Goal: Check status: Check status

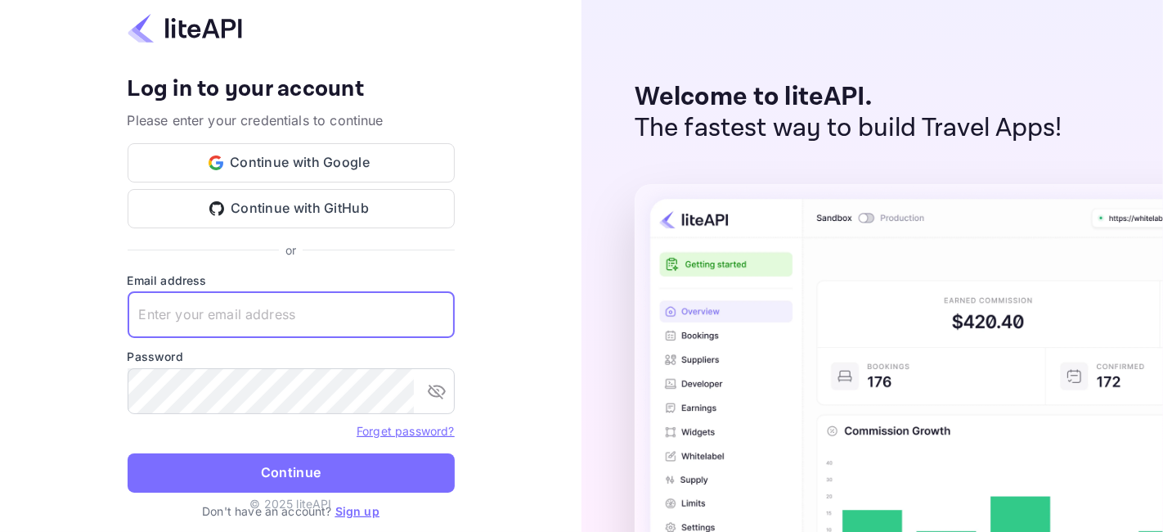
type input "zen.abddin@tbo.com"
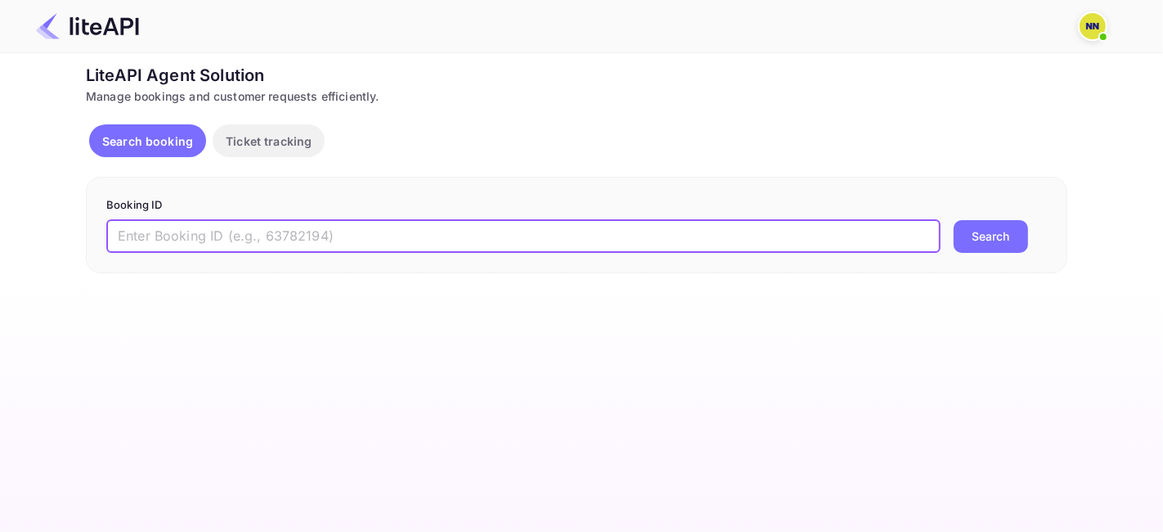
click at [178, 230] on input "text" at bounding box center [523, 236] width 834 height 33
paste input "7632388"
type input "7632388"
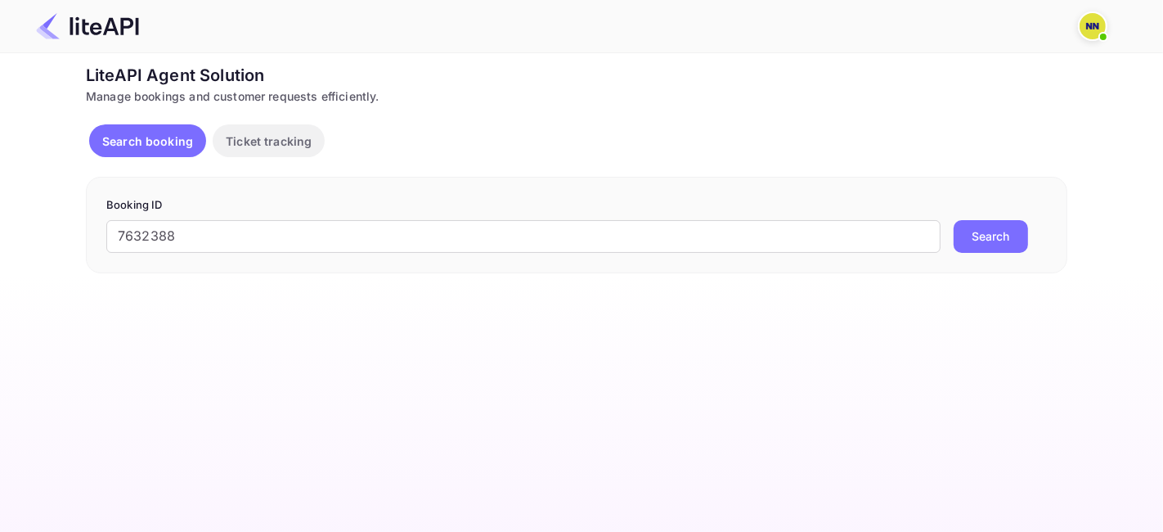
click at [959, 238] on button "Search" at bounding box center [991, 236] width 74 height 33
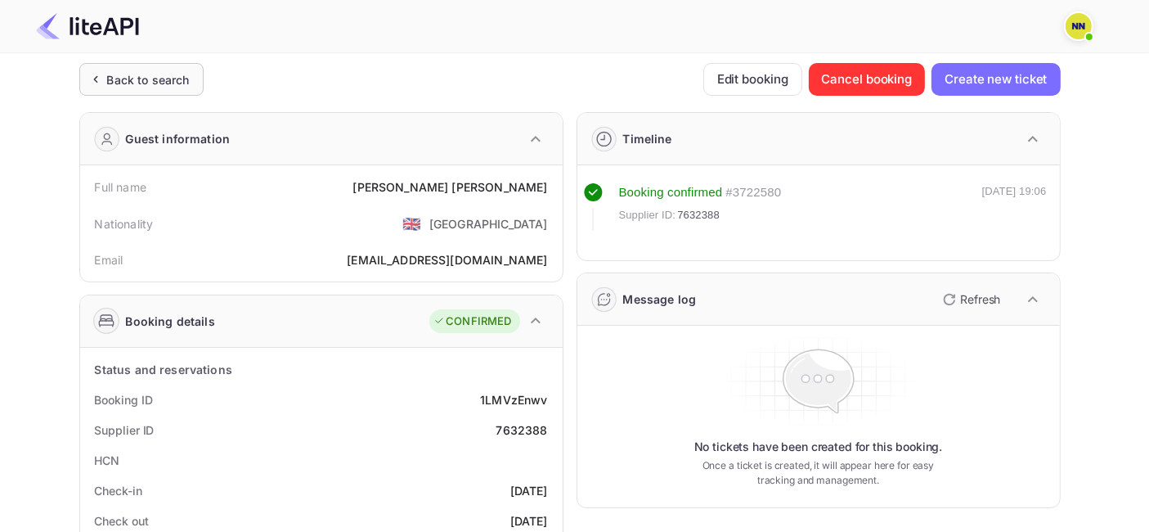
click at [155, 76] on div "Back to search" at bounding box center [148, 79] width 83 height 17
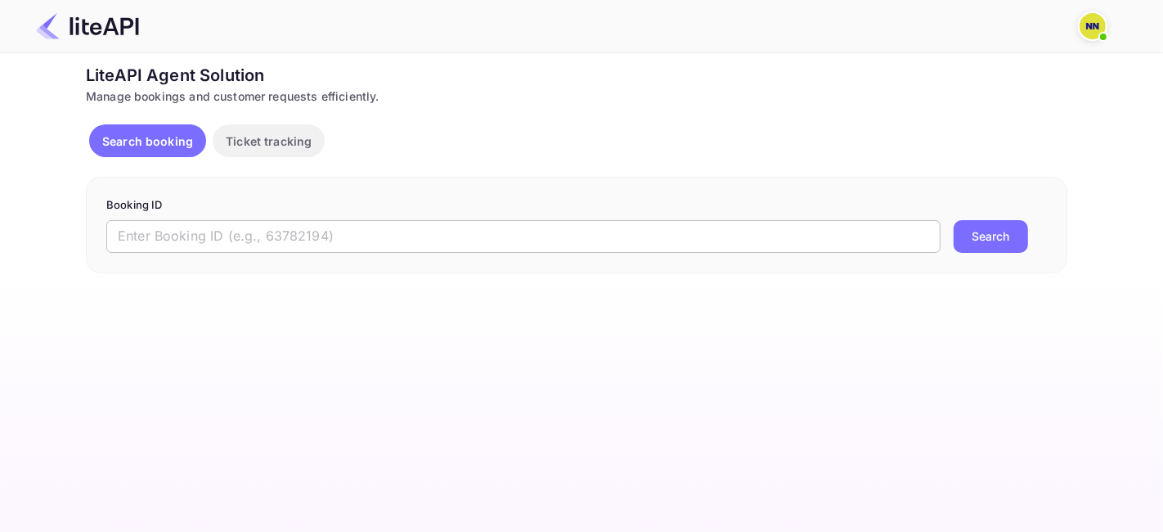
click at [204, 239] on input "text" at bounding box center [523, 236] width 834 height 33
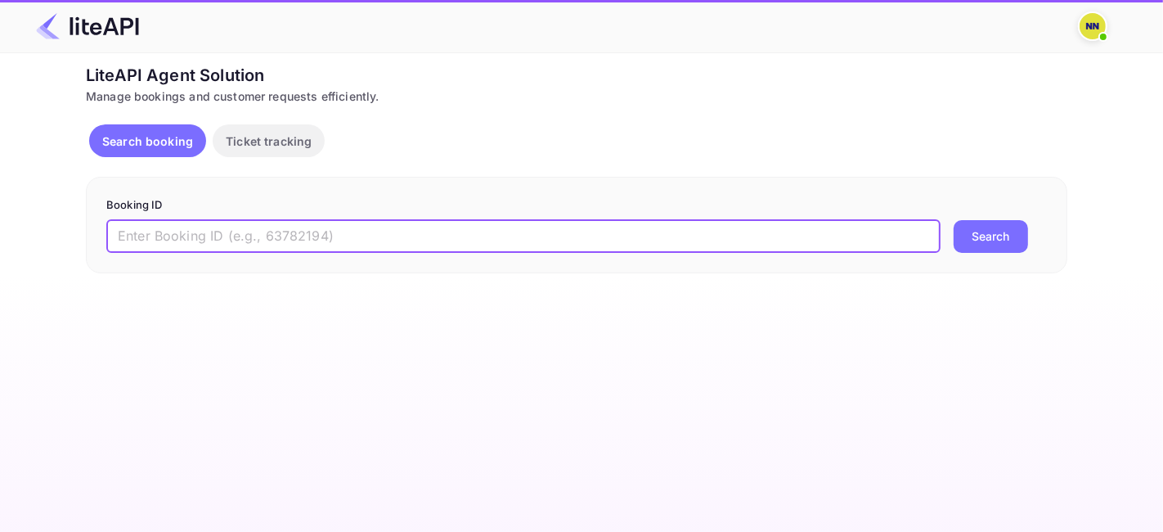
paste input "8888048"
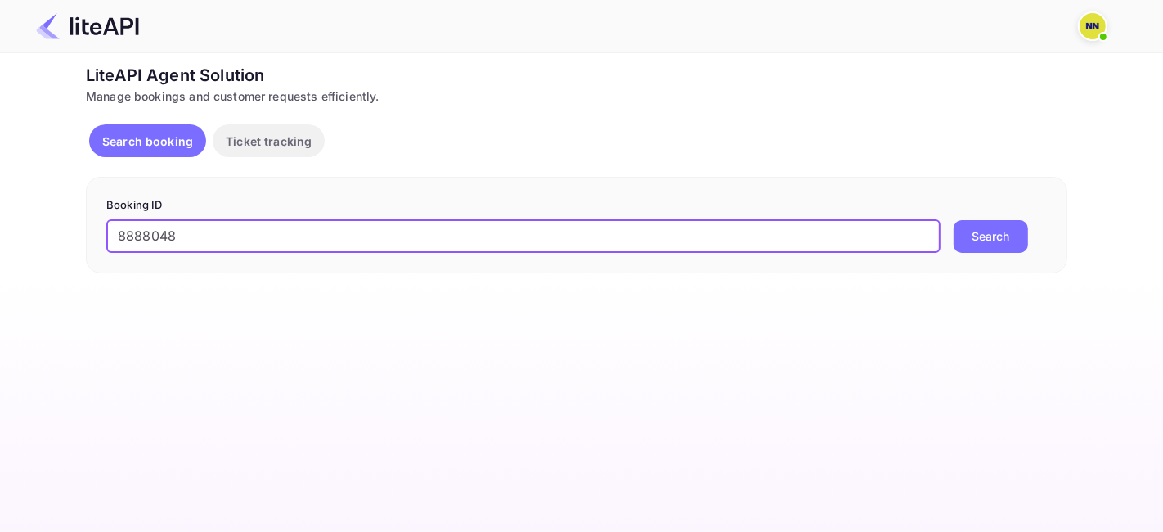
type input "8888048"
click at [997, 230] on button "Search" at bounding box center [991, 236] width 74 height 33
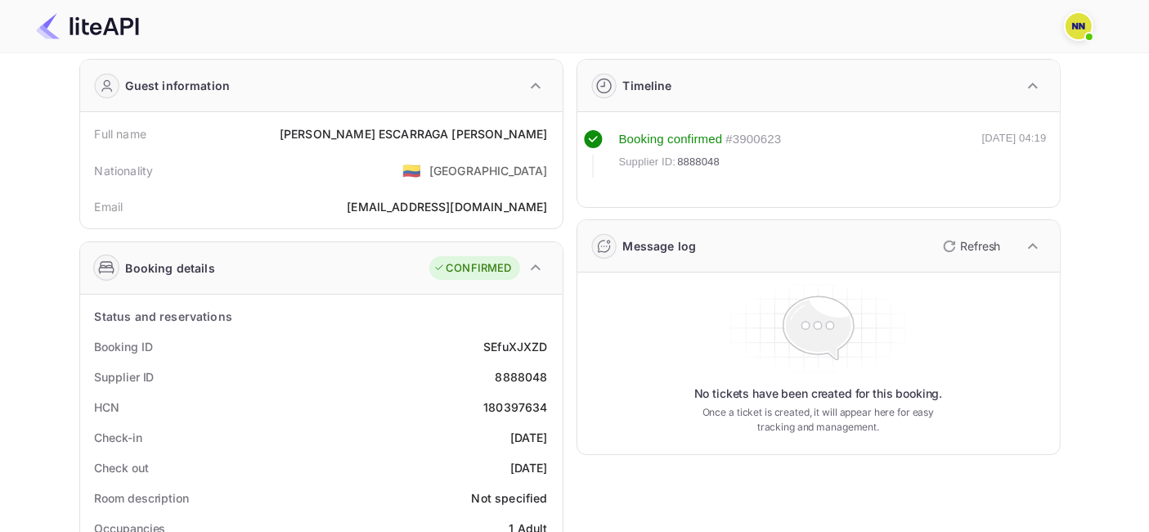
scroll to position [91, 0]
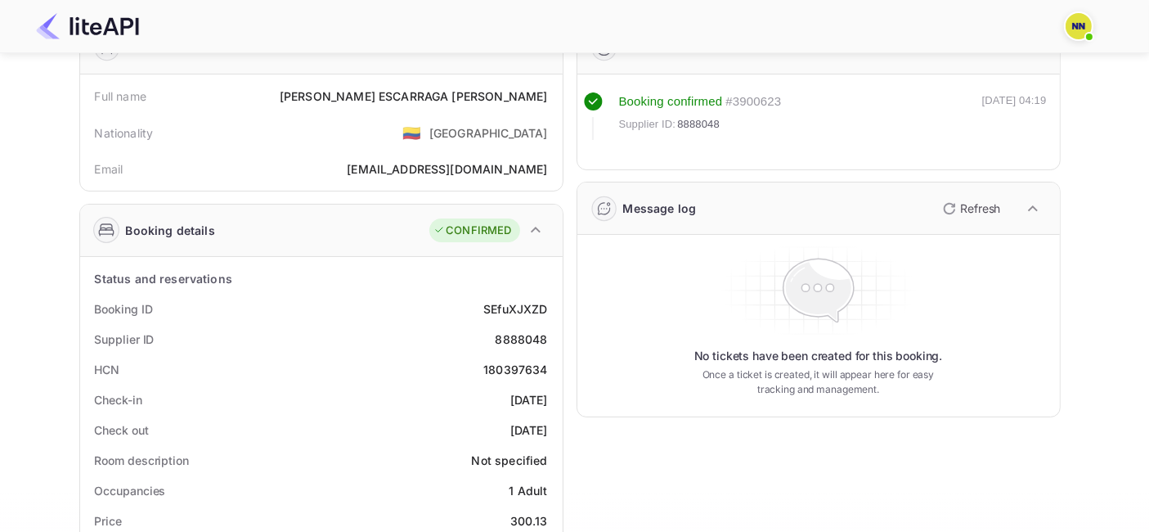
click at [512, 363] on div "180397634" at bounding box center [515, 369] width 64 height 17
copy div "180397634"
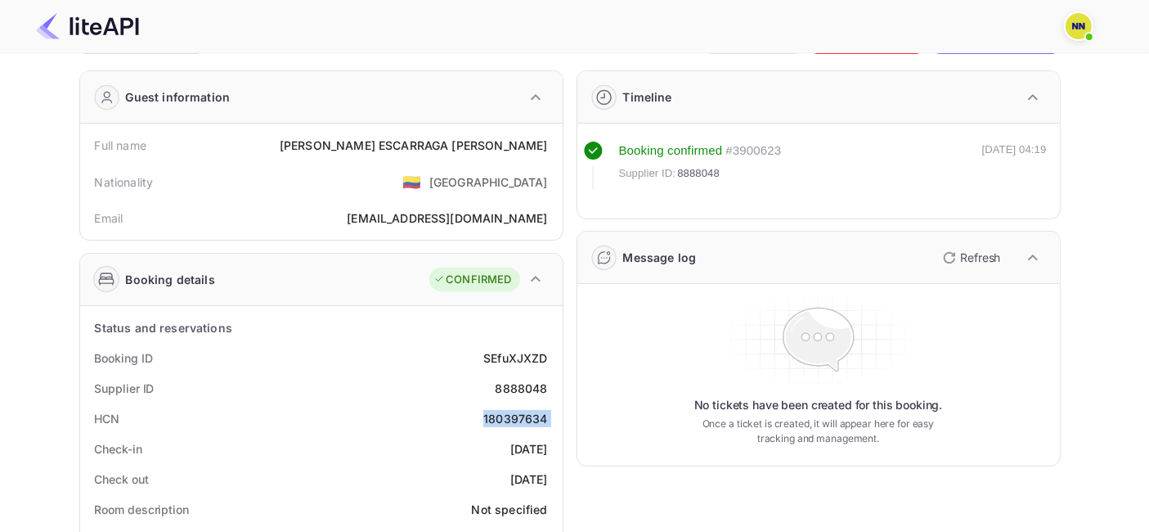
scroll to position [0, 0]
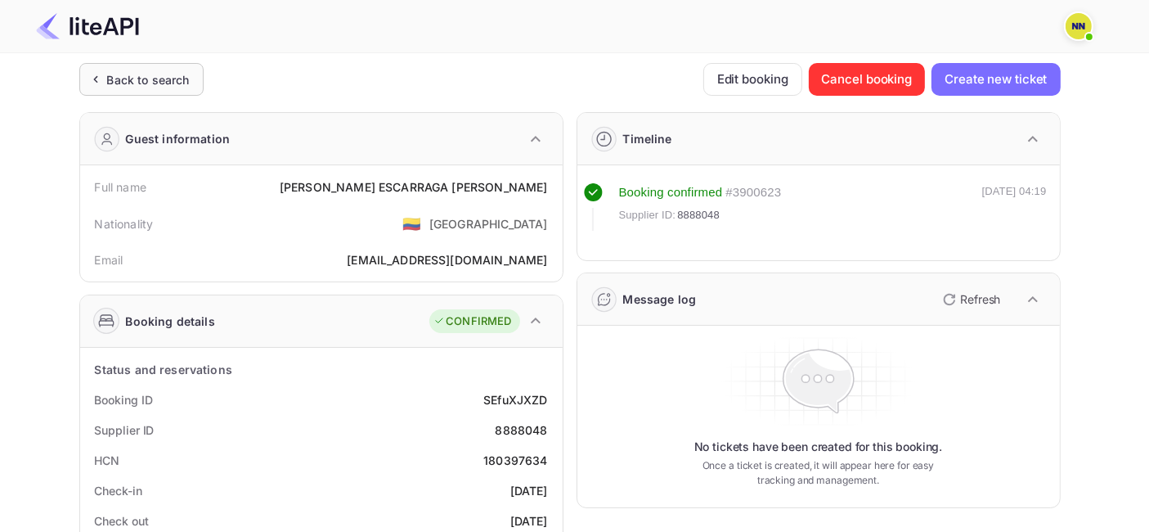
click at [116, 76] on div "Back to search" at bounding box center [148, 79] width 83 height 17
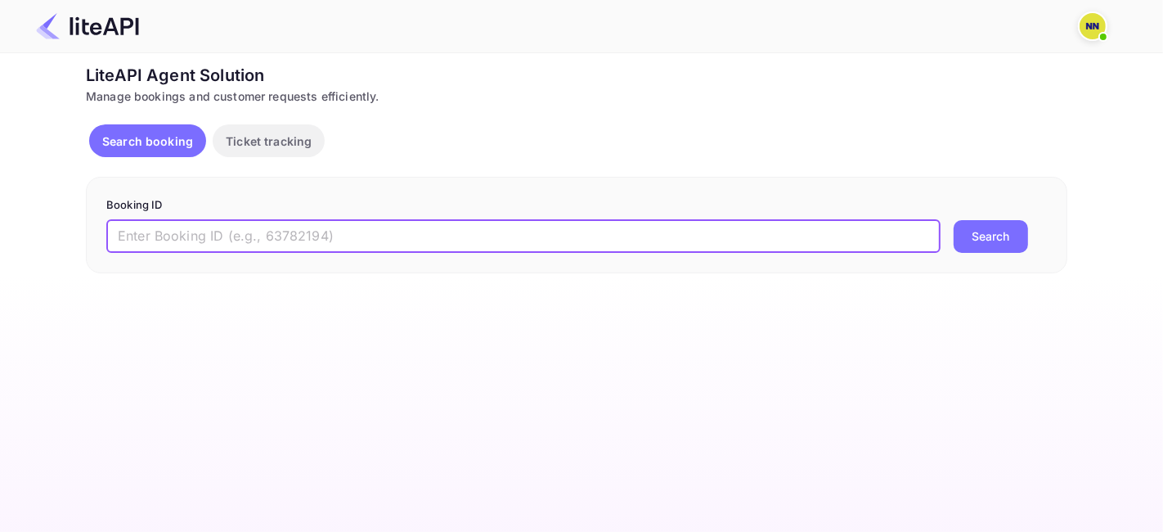
click at [274, 237] on input "text" at bounding box center [523, 236] width 834 height 33
paste input "8989653"
type input "8989653"
click at [1019, 227] on button "Search" at bounding box center [991, 236] width 74 height 33
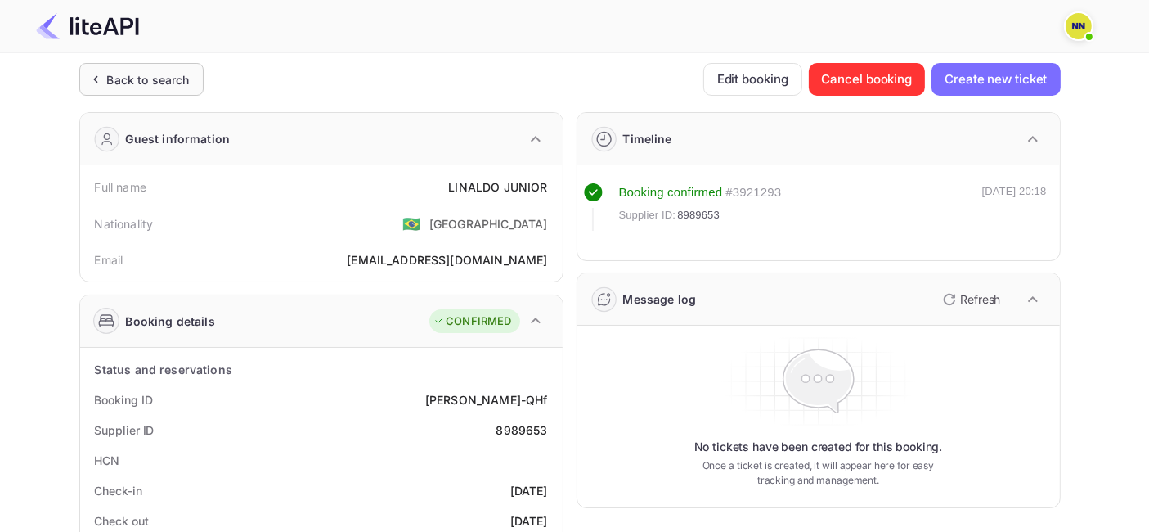
click at [170, 66] on div "Back to search" at bounding box center [141, 79] width 124 height 33
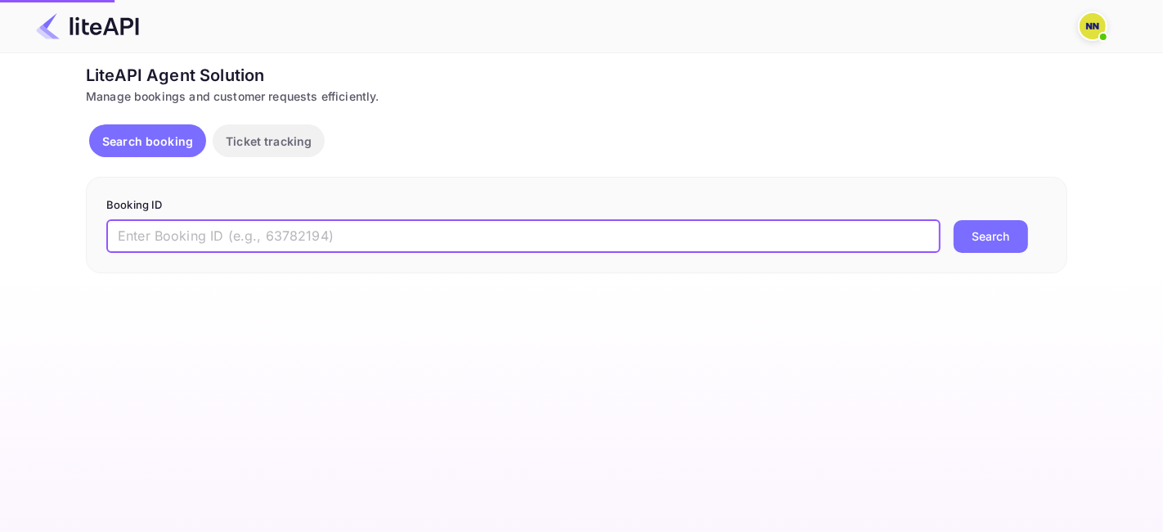
click at [196, 238] on input "text" at bounding box center [523, 236] width 834 height 33
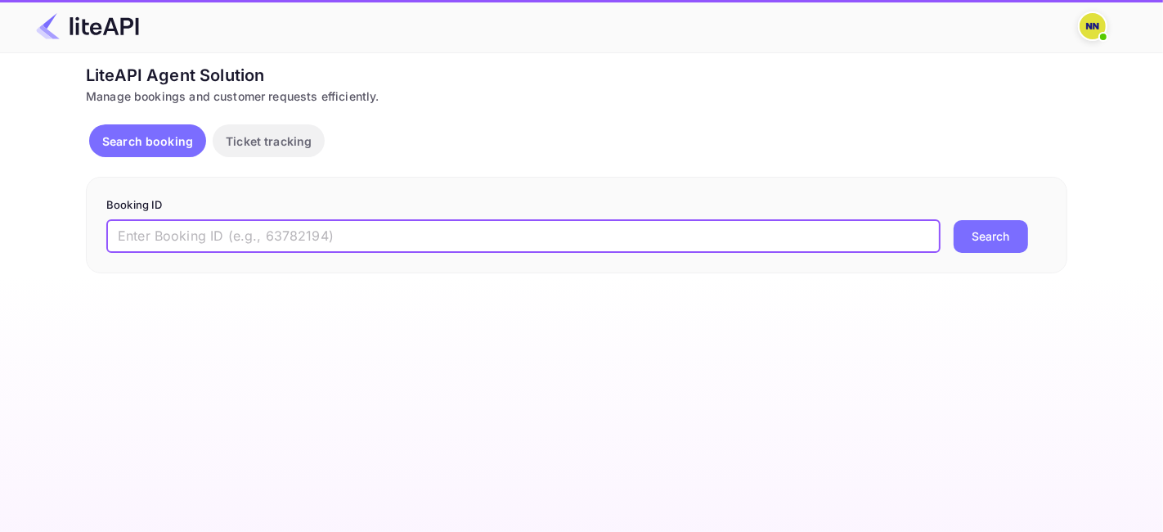
paste input "8847277"
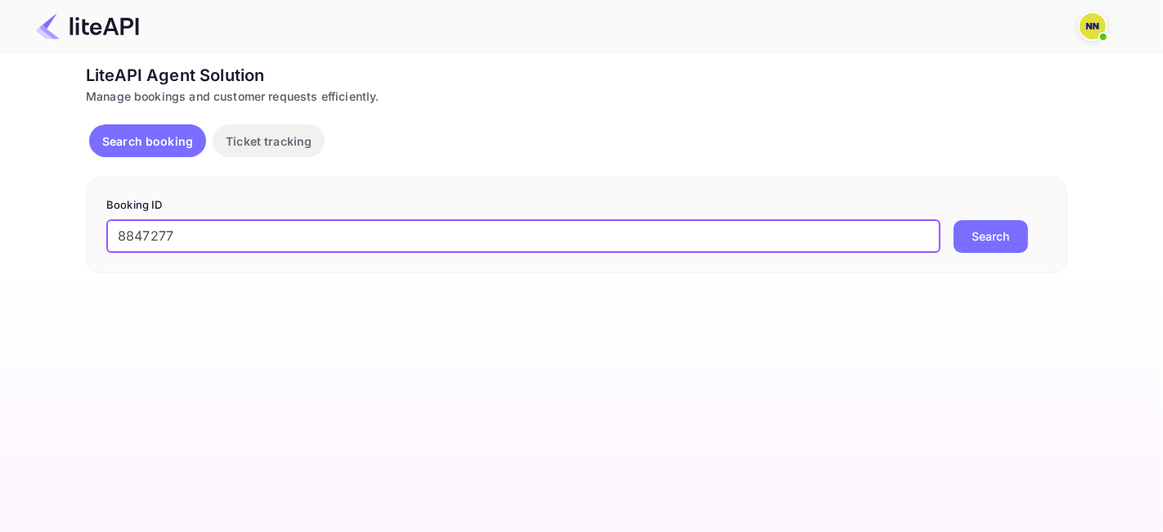
type input "8847277"
click at [972, 227] on button "Search" at bounding box center [991, 236] width 74 height 33
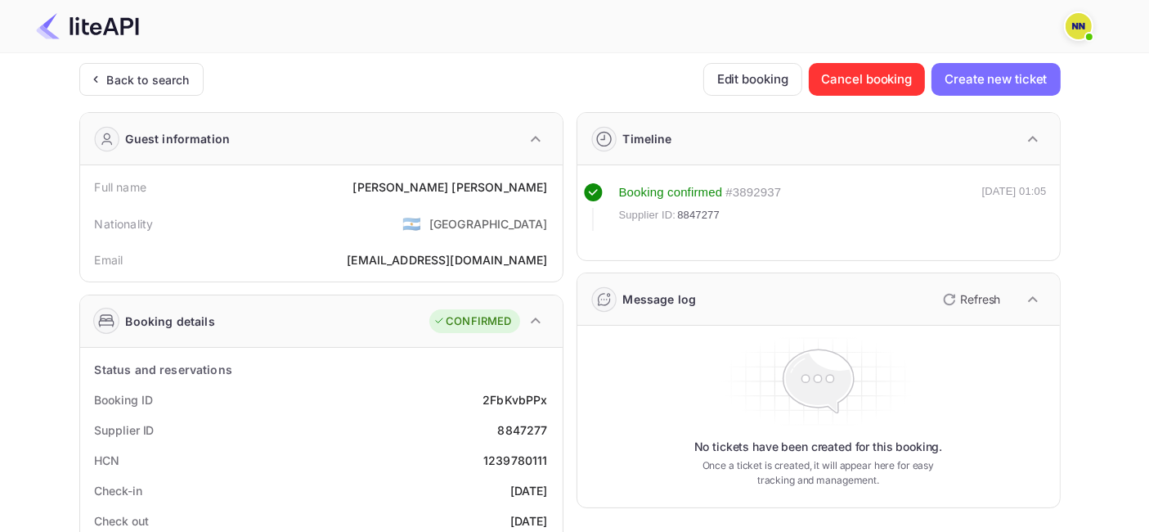
click at [510, 452] on div "1239780111" at bounding box center [515, 460] width 65 height 17
copy div "1239780111"
click at [123, 74] on div "Back to search" at bounding box center [148, 79] width 83 height 17
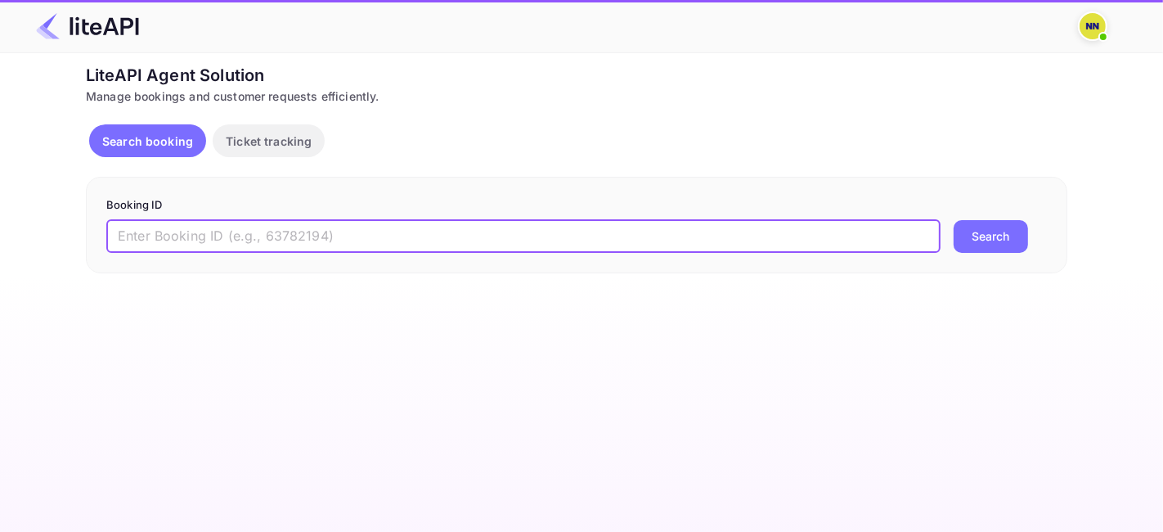
click at [239, 230] on input "text" at bounding box center [523, 236] width 834 height 33
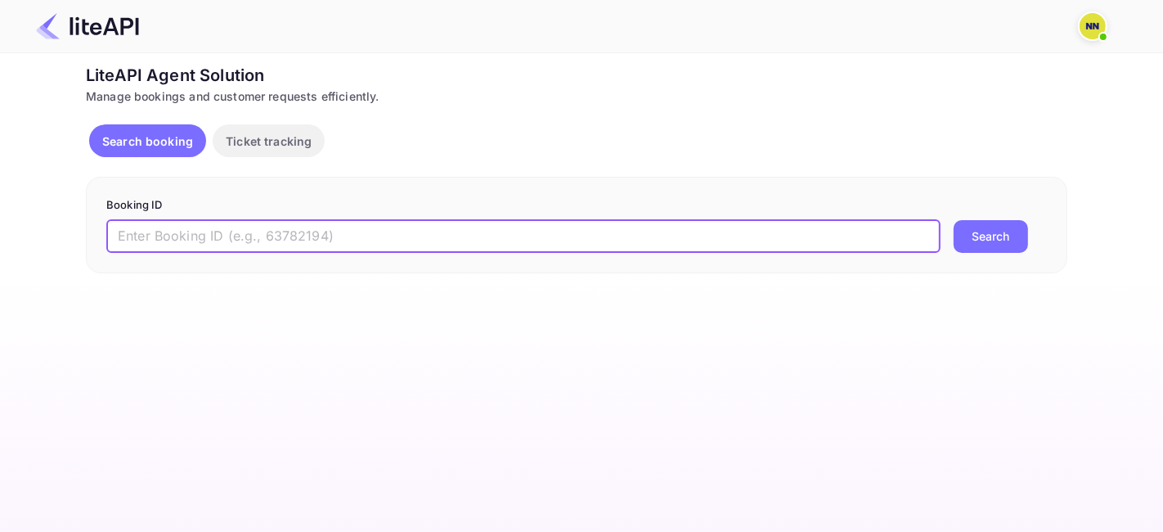
paste input "7583726"
type input "7583726"
click at [980, 239] on button "Search" at bounding box center [991, 236] width 74 height 33
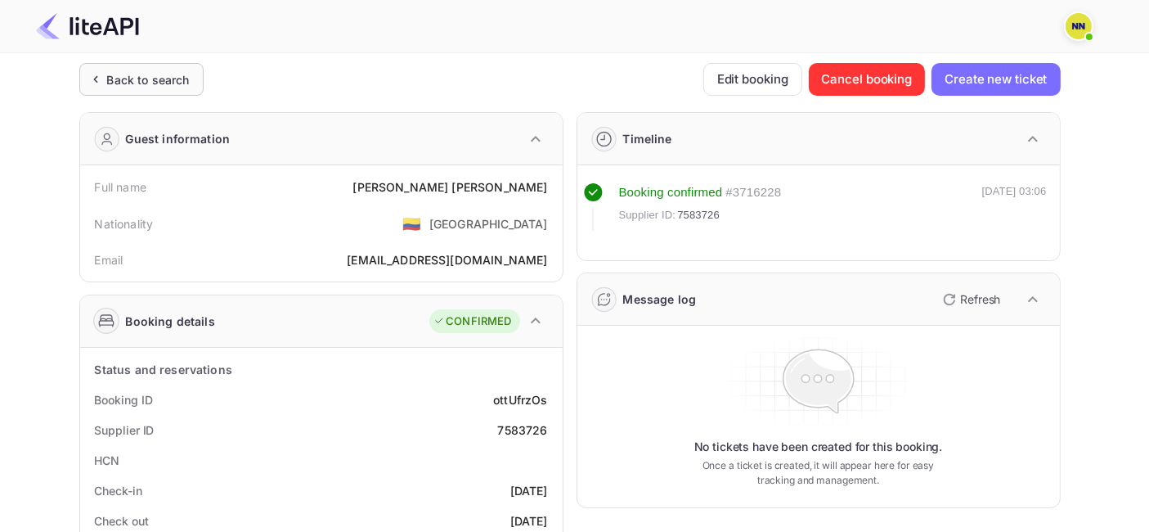
click at [164, 67] on div "Back to search" at bounding box center [141, 79] width 124 height 33
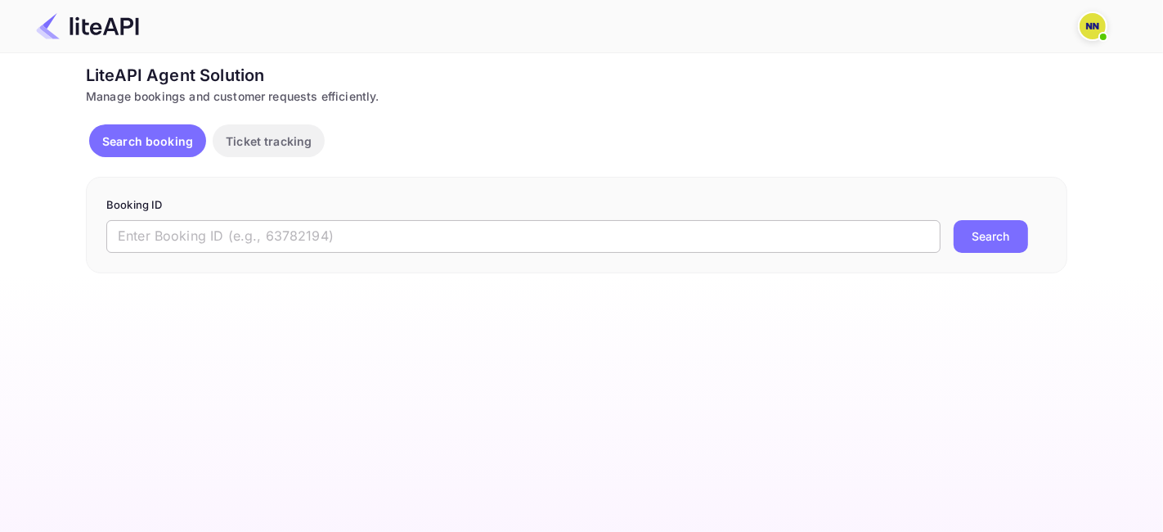
click at [306, 223] on input "text" at bounding box center [523, 236] width 834 height 33
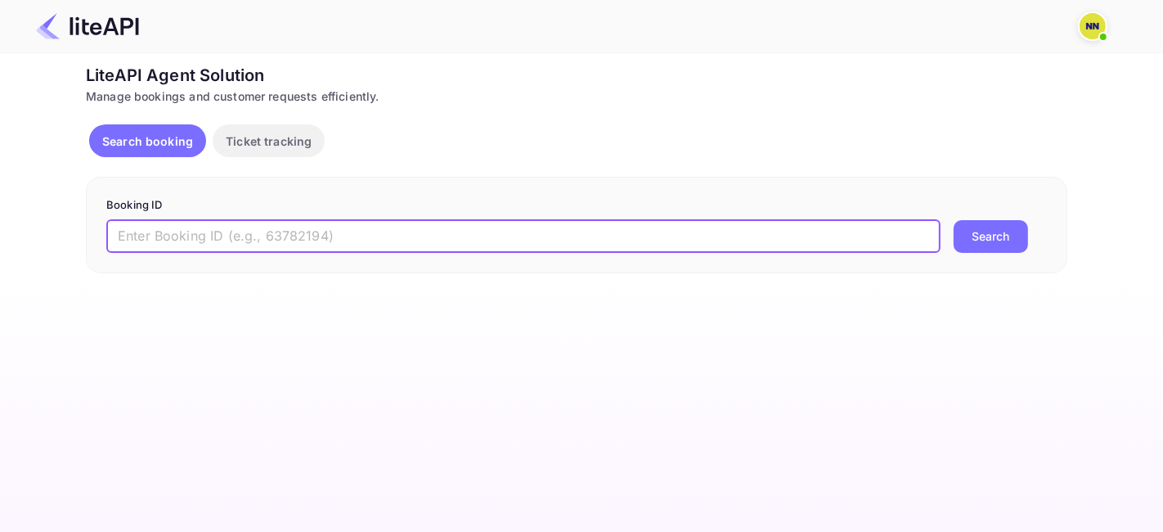
paste input "8882837"
type input "8882837"
click at [983, 246] on button "Search" at bounding box center [991, 236] width 74 height 33
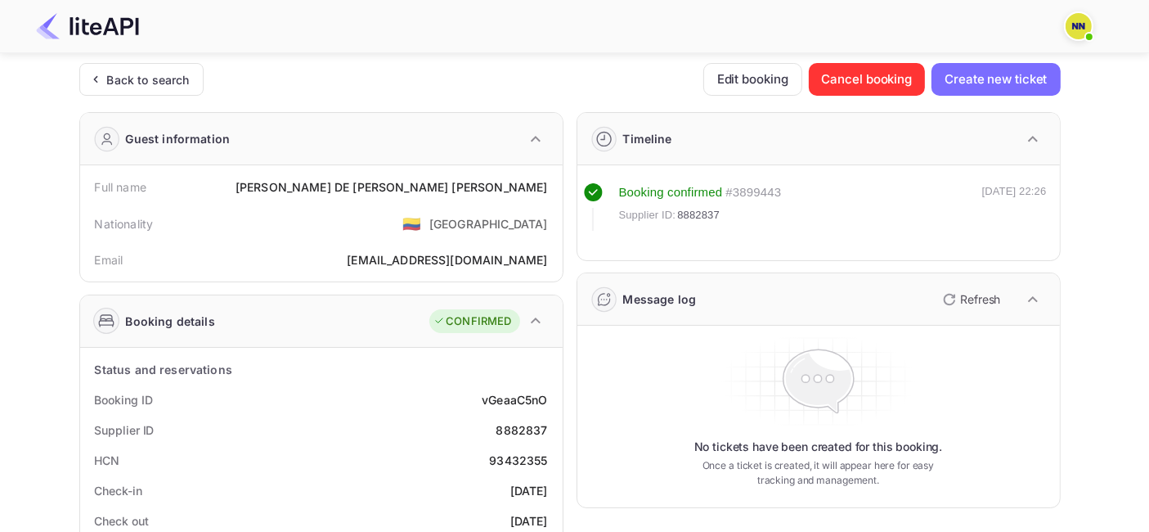
scroll to position [91, 0]
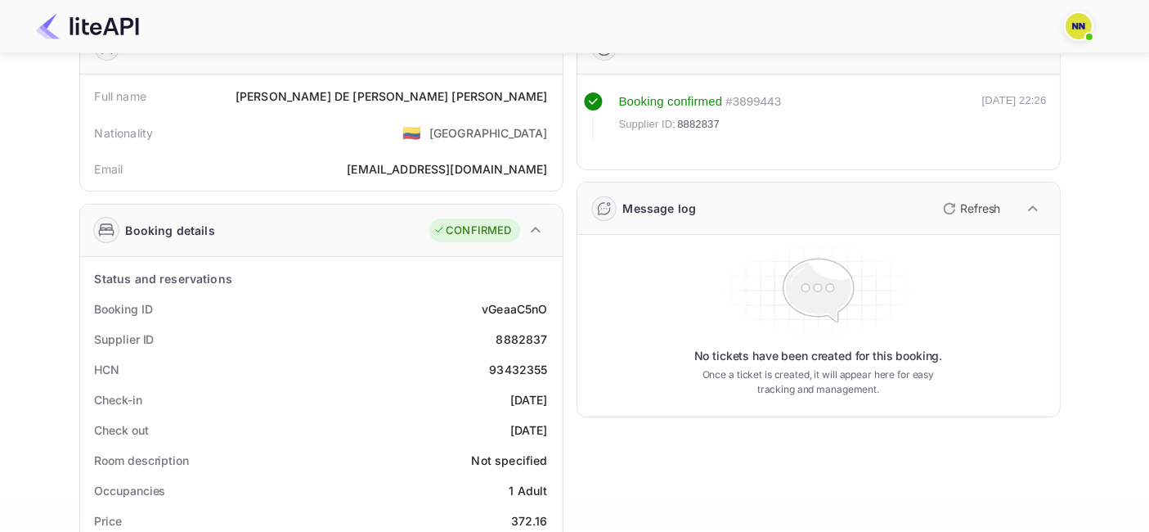
click at [523, 366] on div "93432355" at bounding box center [518, 369] width 58 height 17
copy div "93432355"
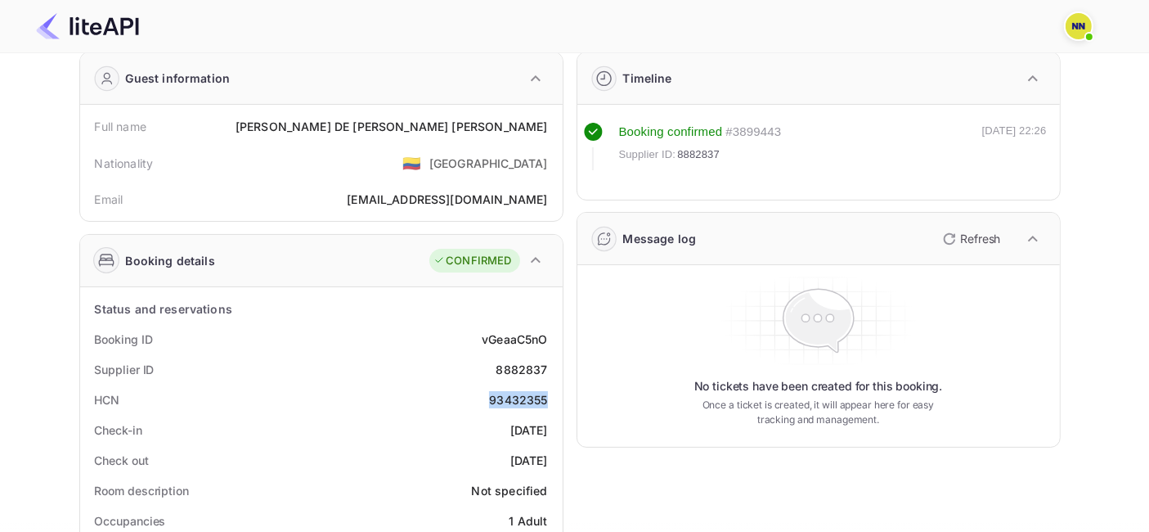
scroll to position [0, 0]
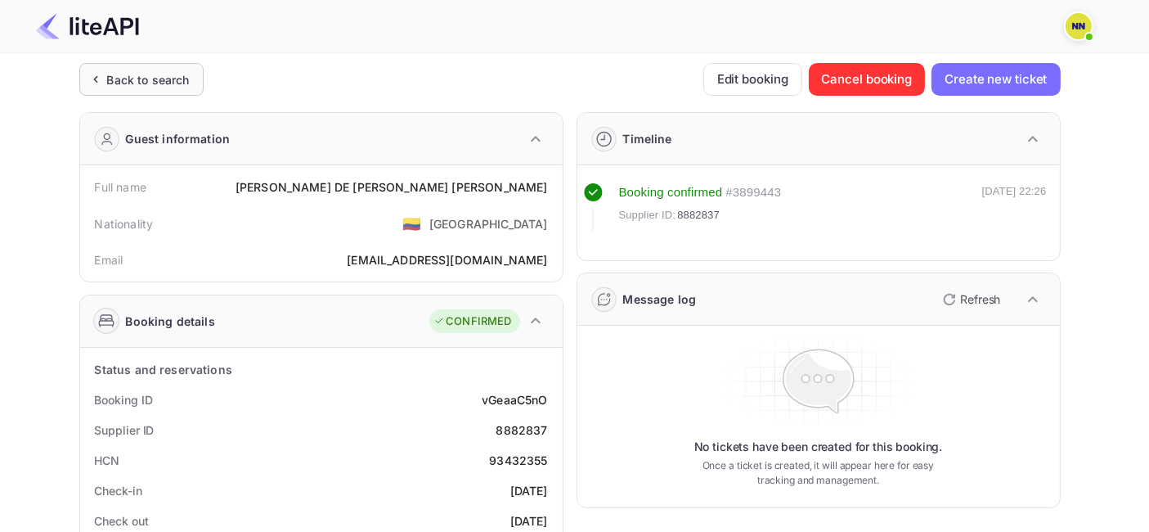
click at [144, 65] on div "Back to search" at bounding box center [141, 79] width 124 height 33
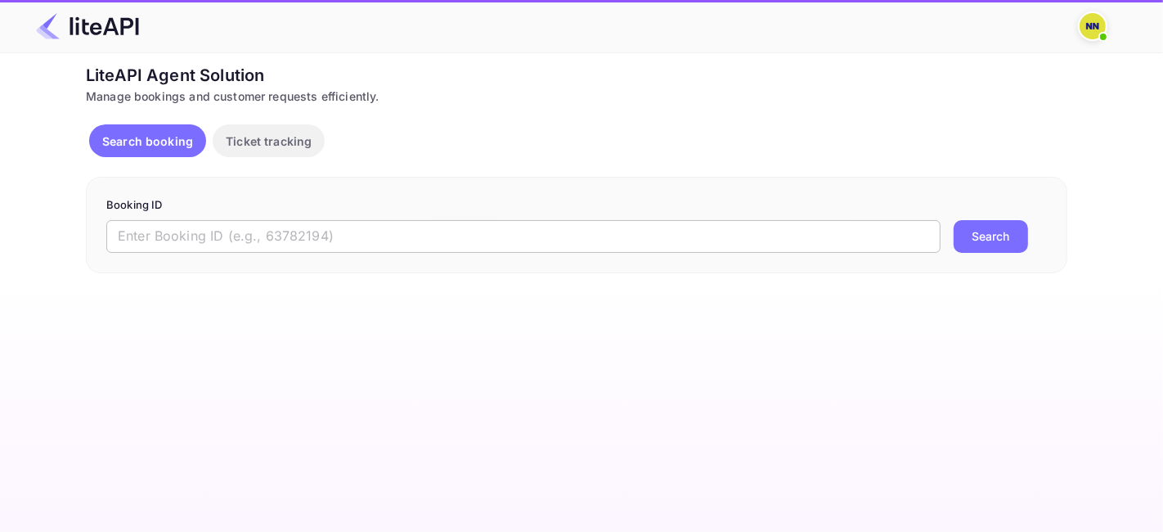
click at [175, 239] on input "text" at bounding box center [523, 236] width 834 height 33
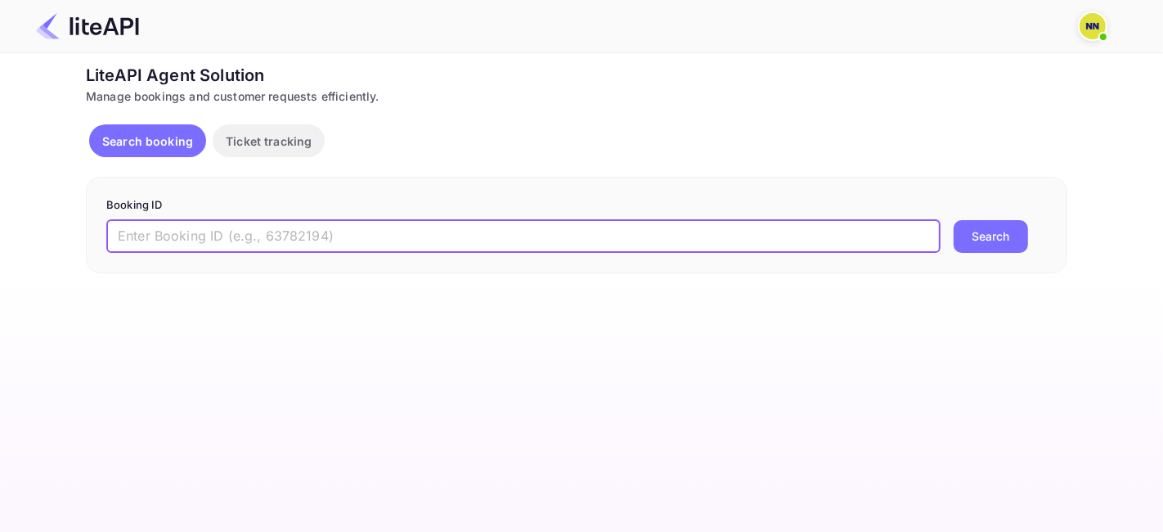
paste input "8995388"
type input "8995388"
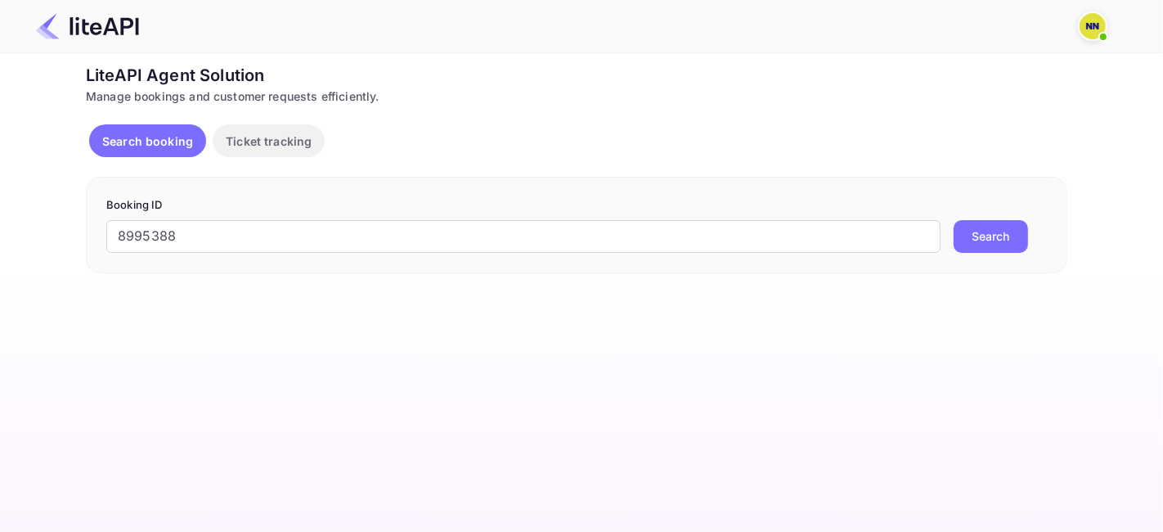
click at [990, 231] on button "Search" at bounding box center [991, 236] width 74 height 33
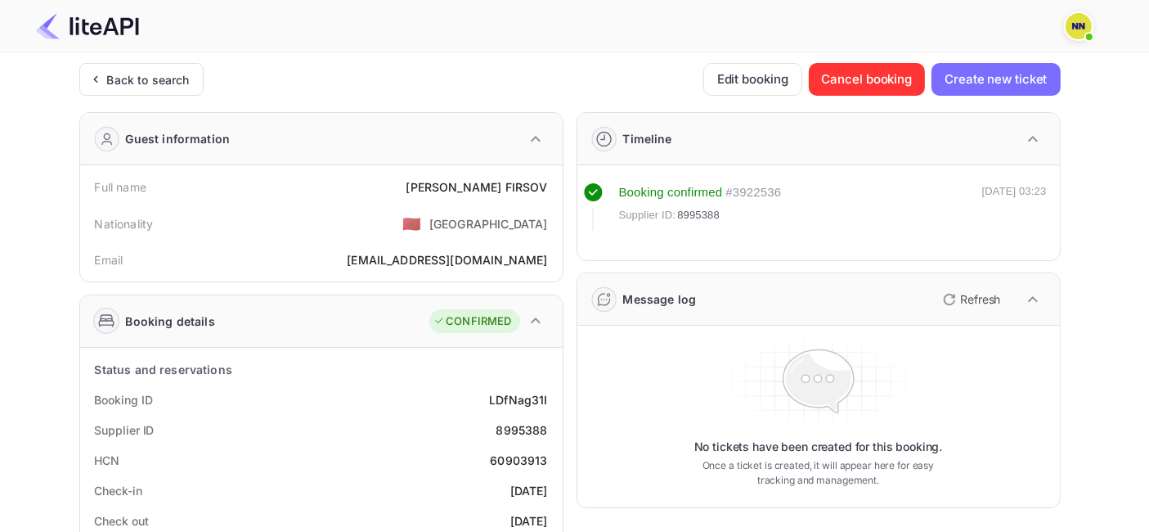
scroll to position [91, 0]
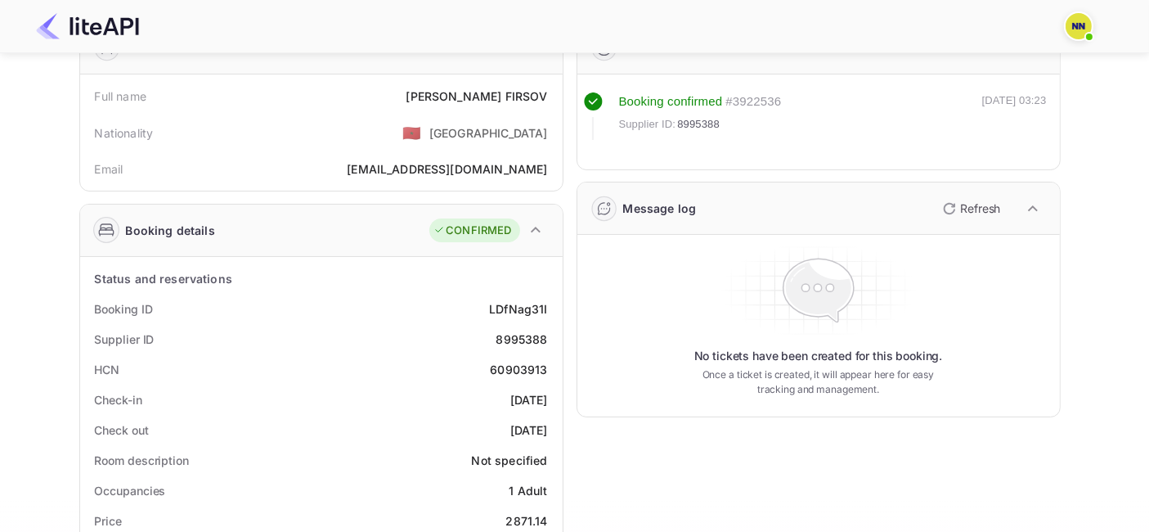
click at [510, 368] on div "60903913" at bounding box center [518, 369] width 57 height 17
copy div "60903913"
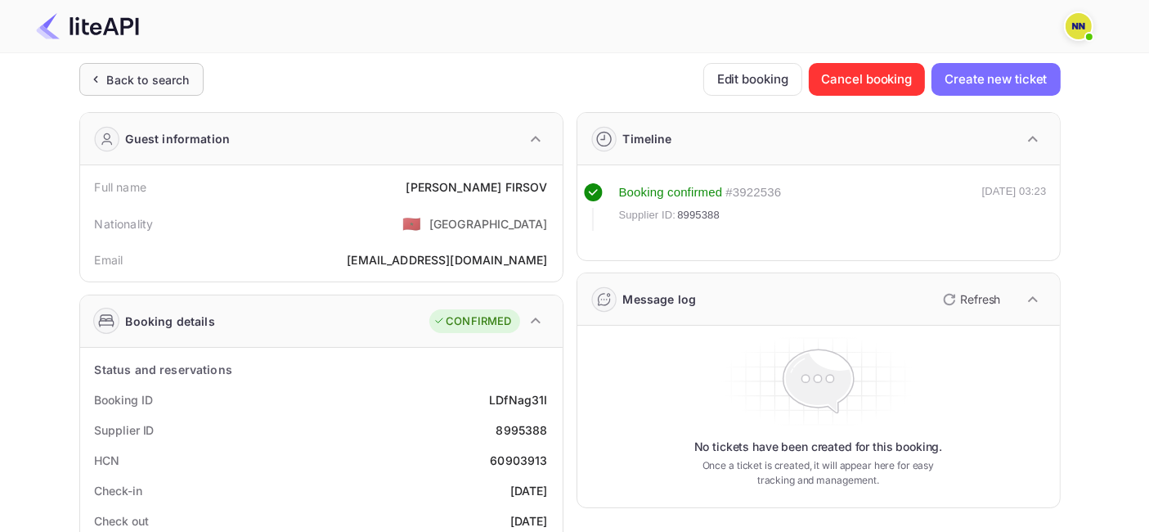
click at [161, 71] on div "Back to search" at bounding box center [148, 79] width 83 height 17
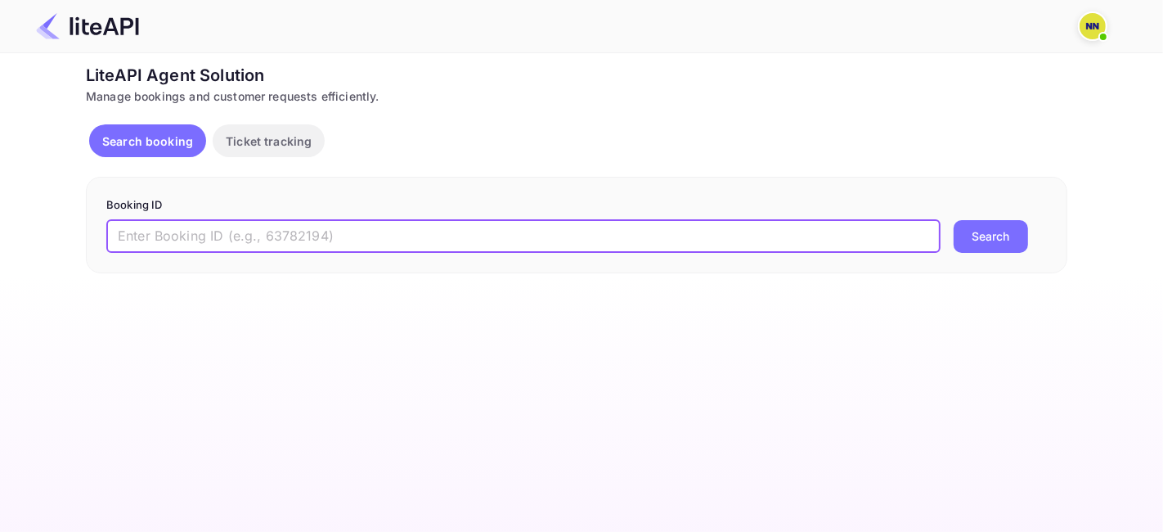
click at [272, 242] on input "text" at bounding box center [523, 236] width 834 height 33
paste input "8709501"
type input "8709501"
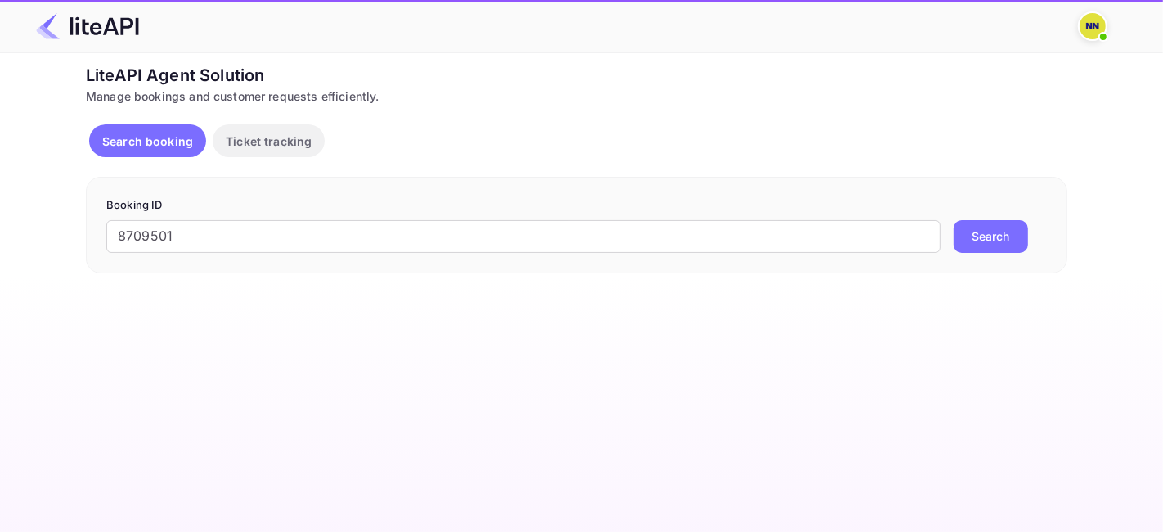
click at [979, 228] on button "Search" at bounding box center [991, 236] width 74 height 33
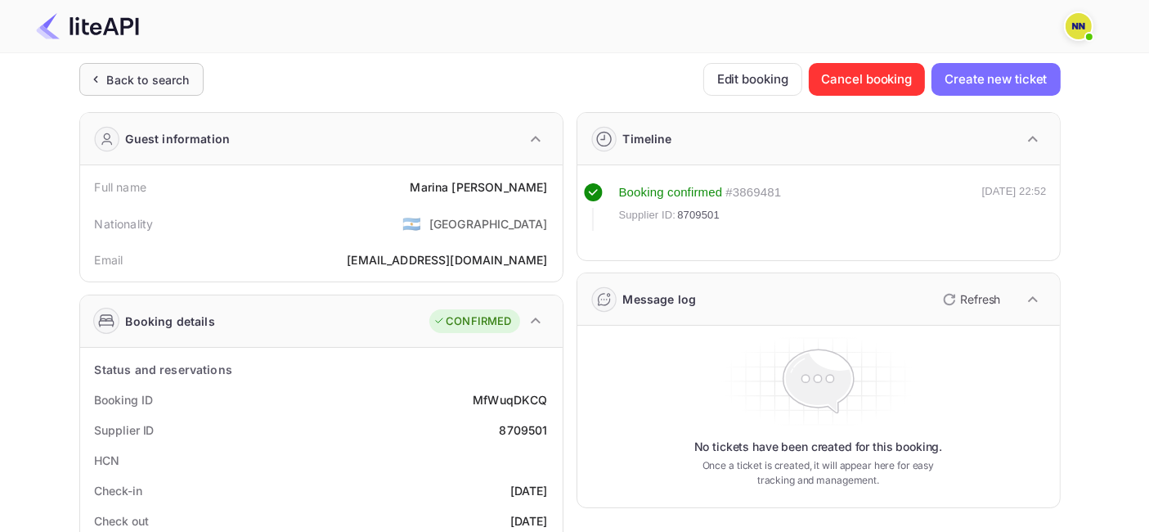
click at [135, 83] on div "Back to search" at bounding box center [148, 79] width 83 height 17
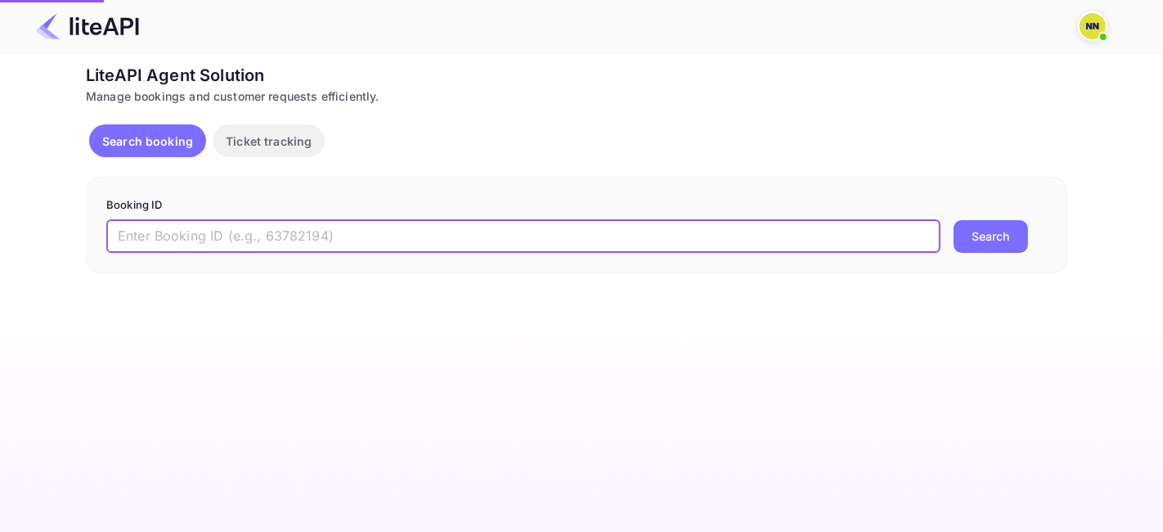
click at [255, 235] on input "text" at bounding box center [523, 236] width 834 height 33
paste input "8619309"
type input "8619309"
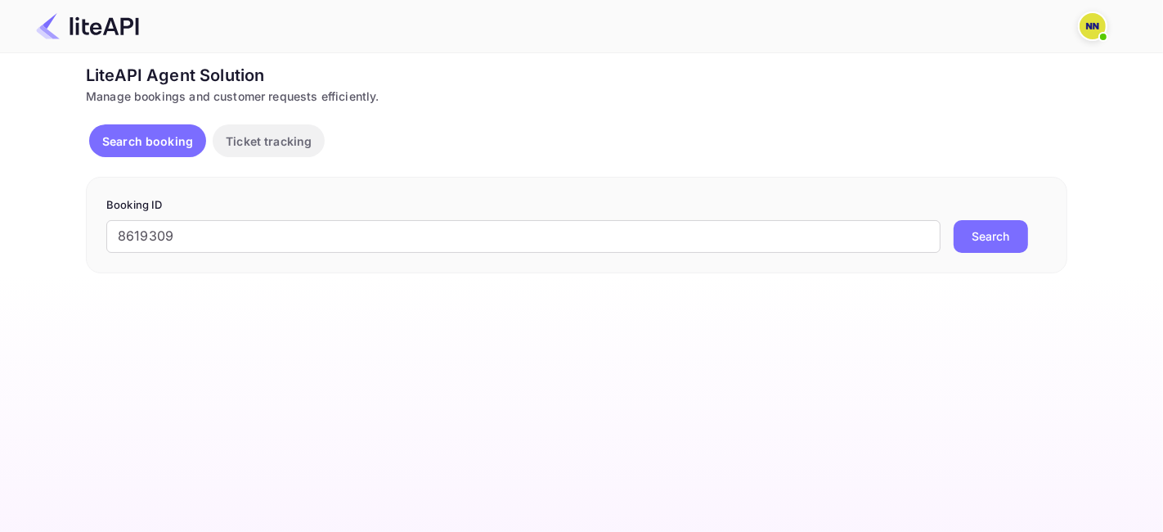
drag, startPoint x: 1000, startPoint y: 235, endPoint x: 960, endPoint y: 227, distance: 39.9
click at [996, 235] on button "Search" at bounding box center [991, 236] width 74 height 33
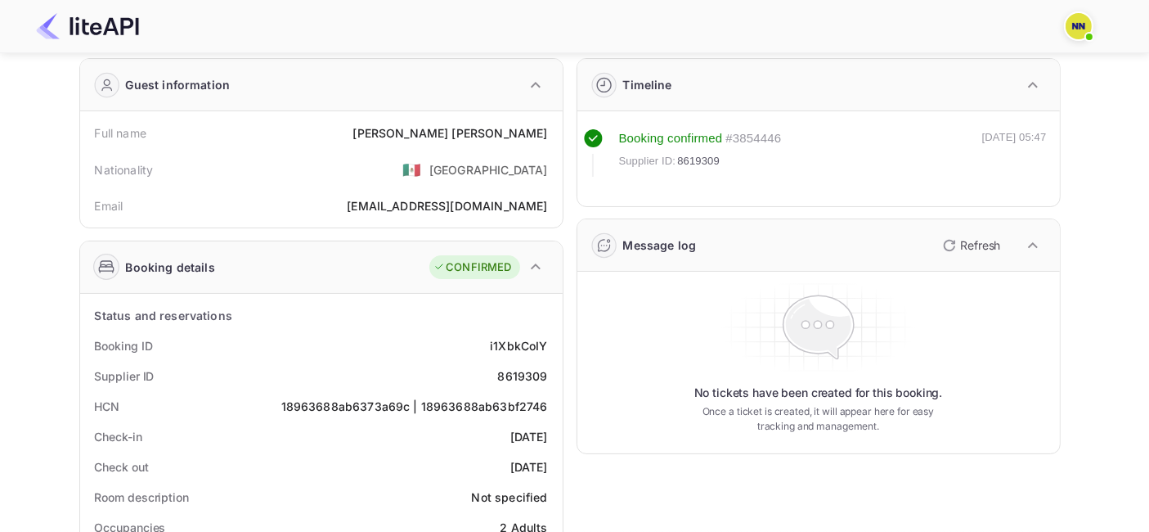
scroll to position [91, 0]
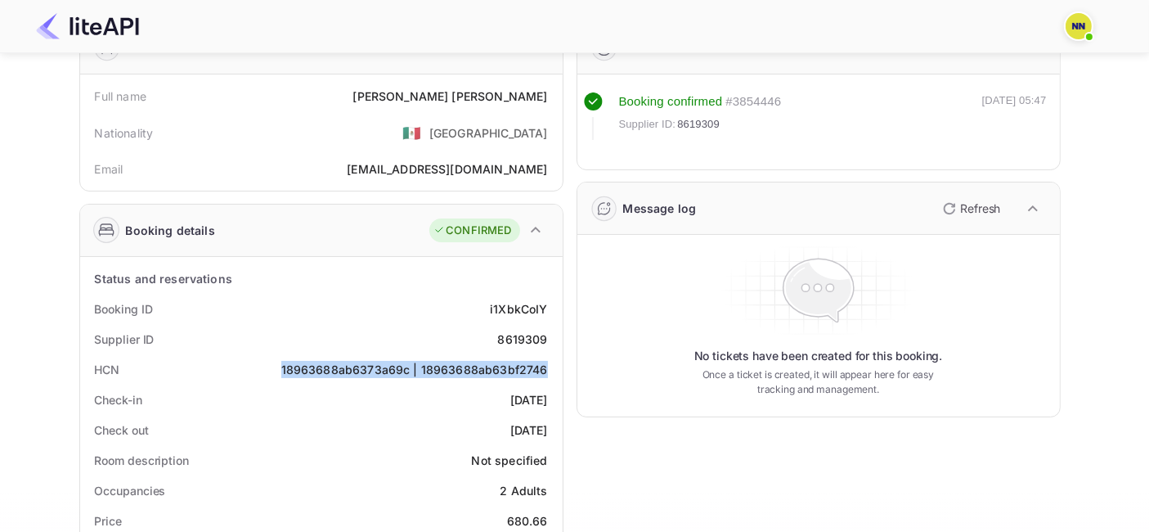
copy div "18963688ab6373a69c | 18963688ab63bf2746"
drag, startPoint x: 282, startPoint y: 372, endPoint x: 586, endPoint y: 330, distance: 306.4
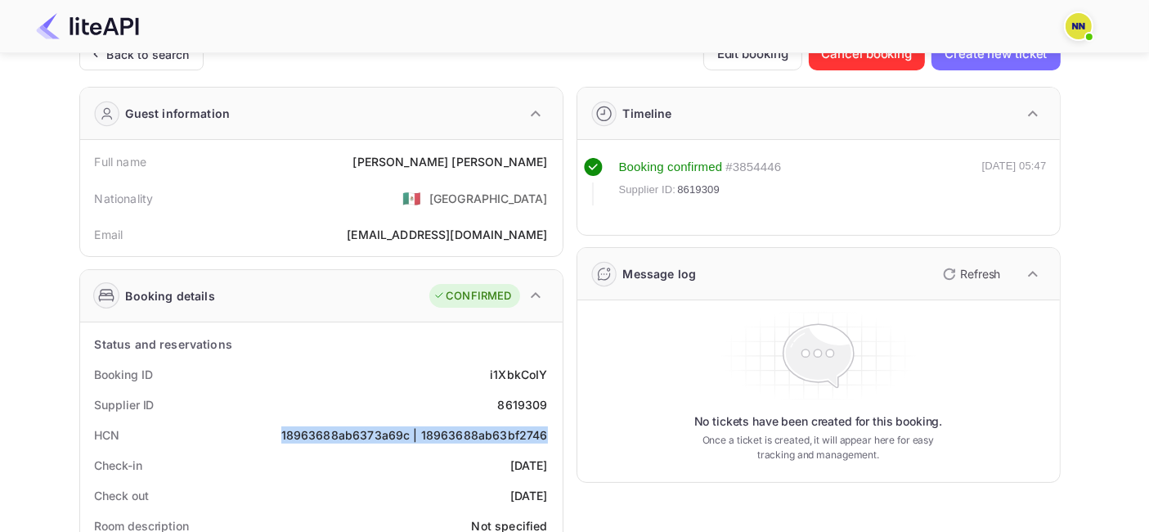
scroll to position [0, 0]
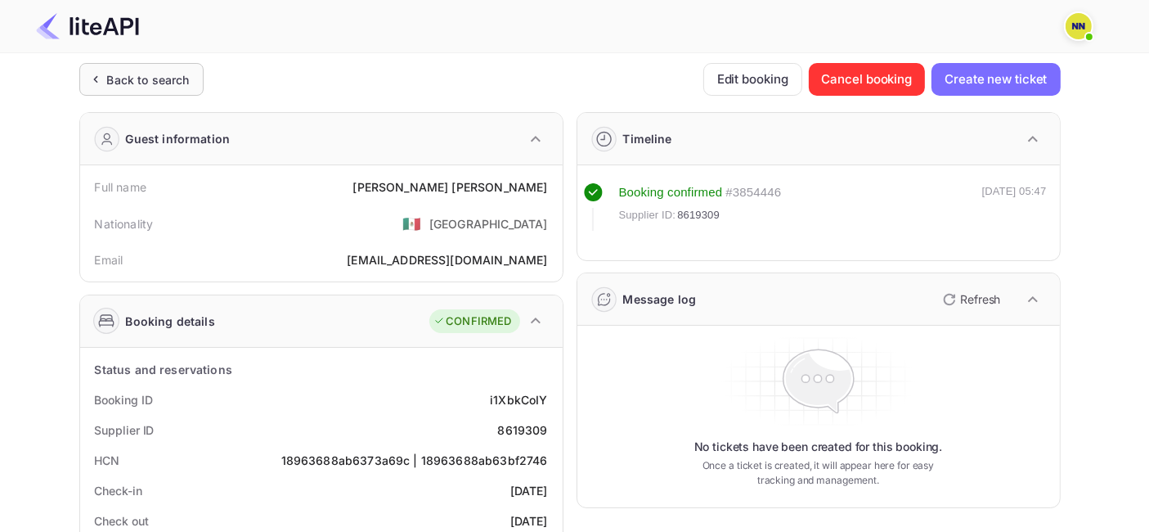
click at [150, 83] on div "Back to search" at bounding box center [148, 79] width 83 height 17
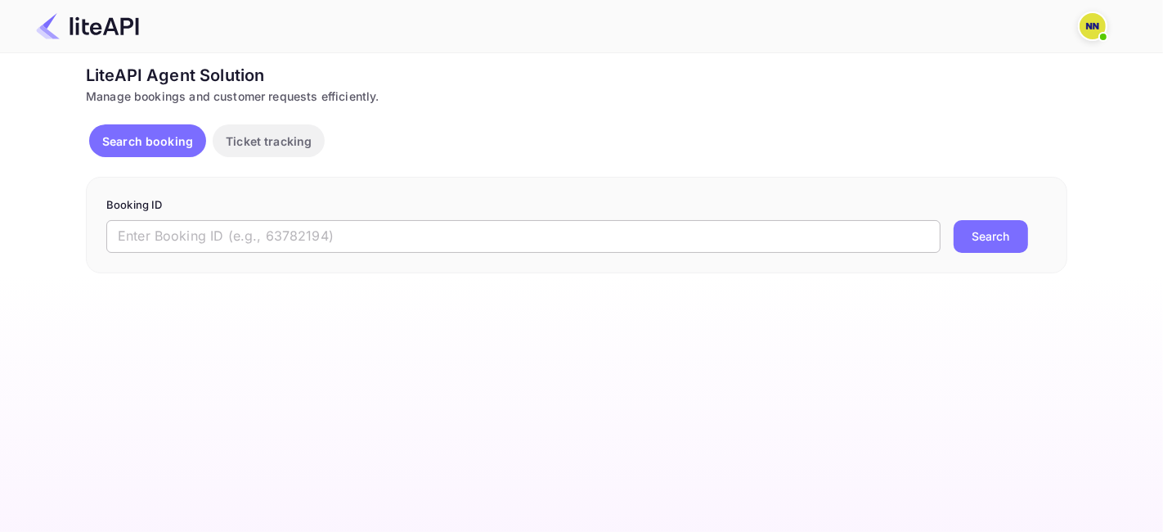
click at [329, 236] on input "text" at bounding box center [523, 236] width 834 height 33
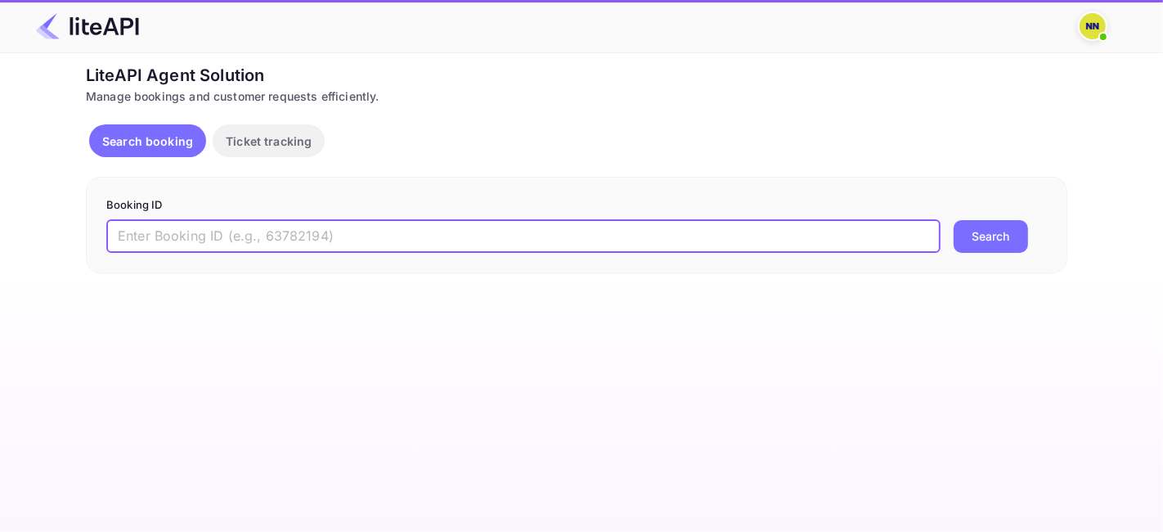
paste input "8987502"
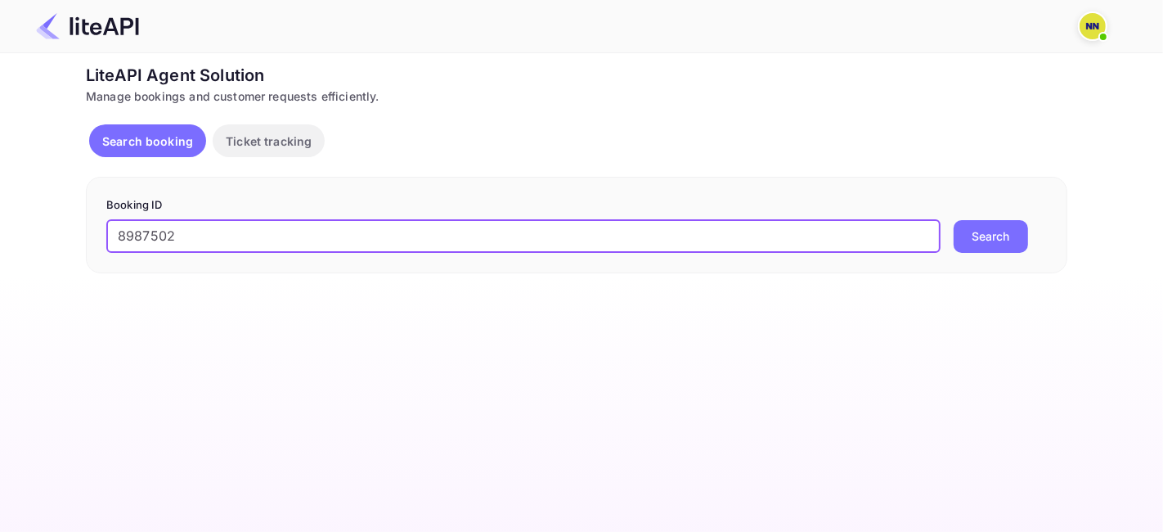
type input "8987502"
click at [1006, 231] on button "Search" at bounding box center [991, 236] width 74 height 33
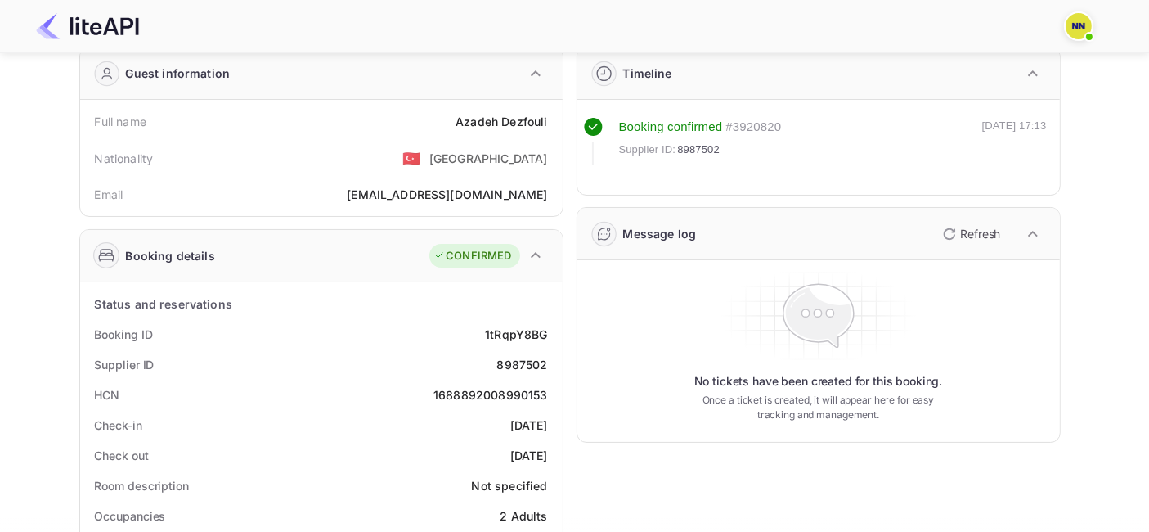
scroll to position [91, 0]
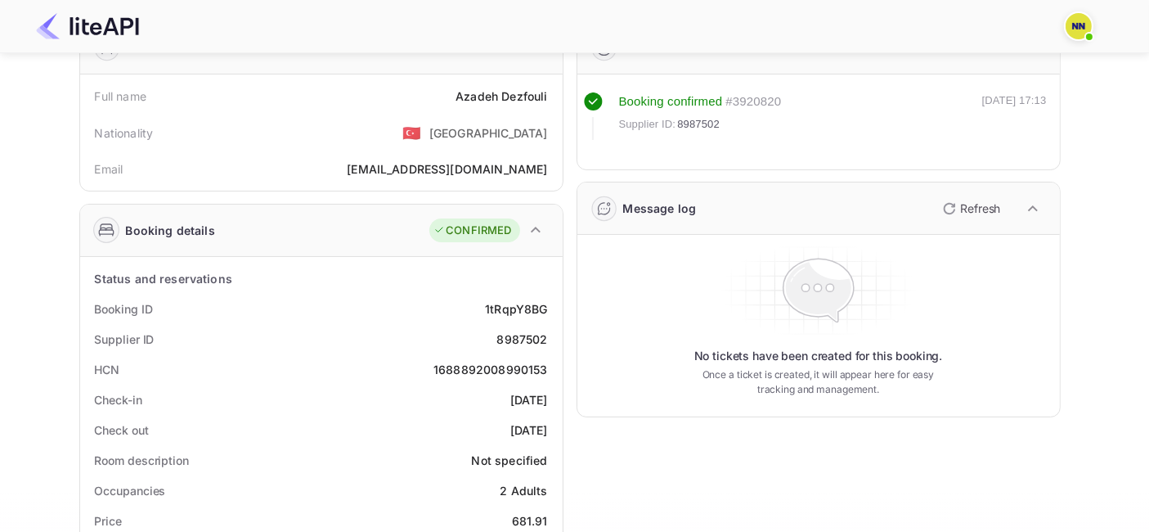
click at [483, 368] on div "1688892008990153" at bounding box center [491, 369] width 114 height 17
copy div "1688892008990153"
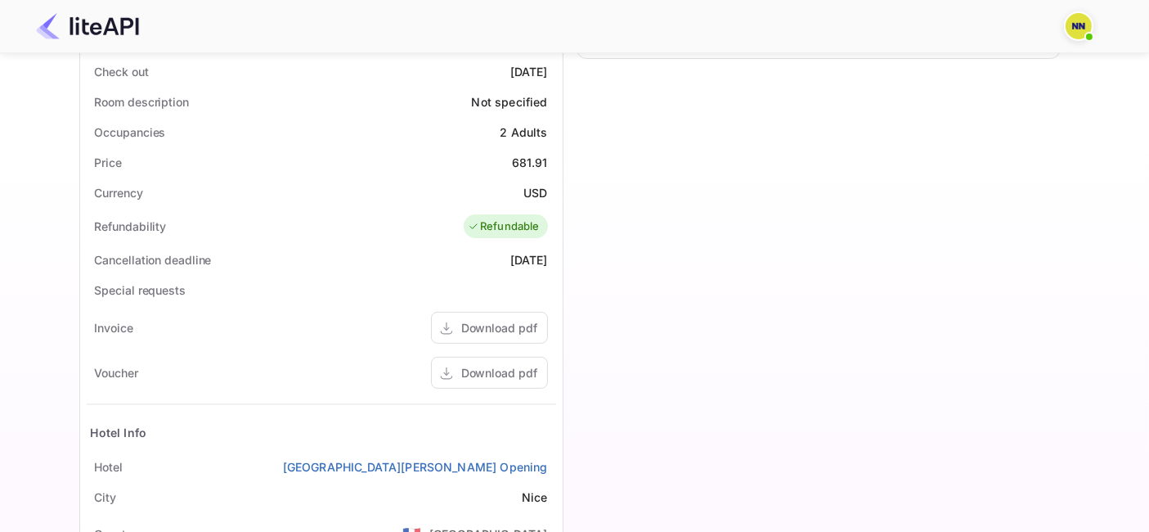
scroll to position [454, 0]
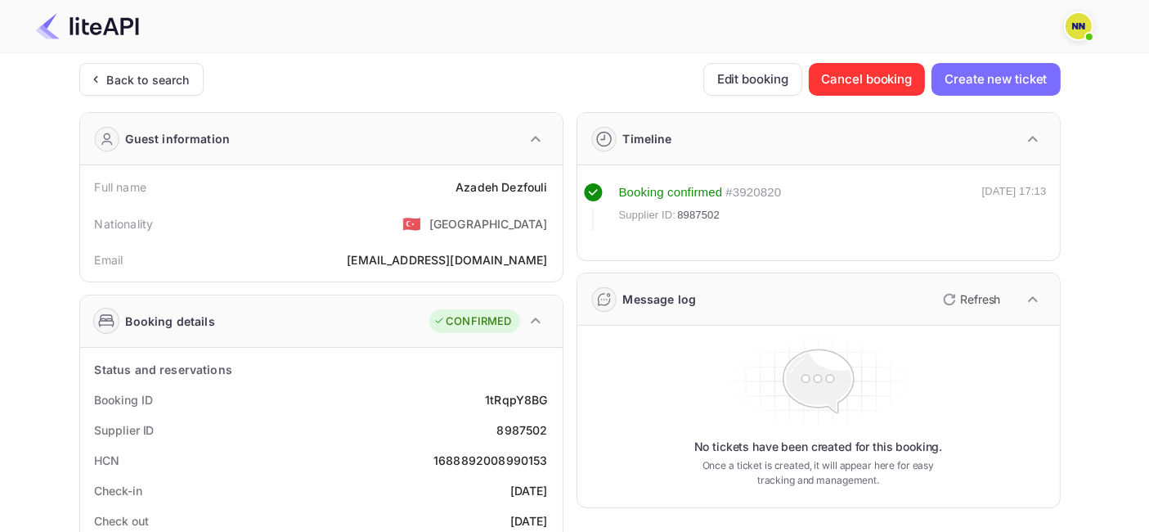
drag, startPoint x: 152, startPoint y: 71, endPoint x: 164, endPoint y: 110, distance: 40.9
click at [151, 71] on div "Back to search" at bounding box center [148, 79] width 83 height 17
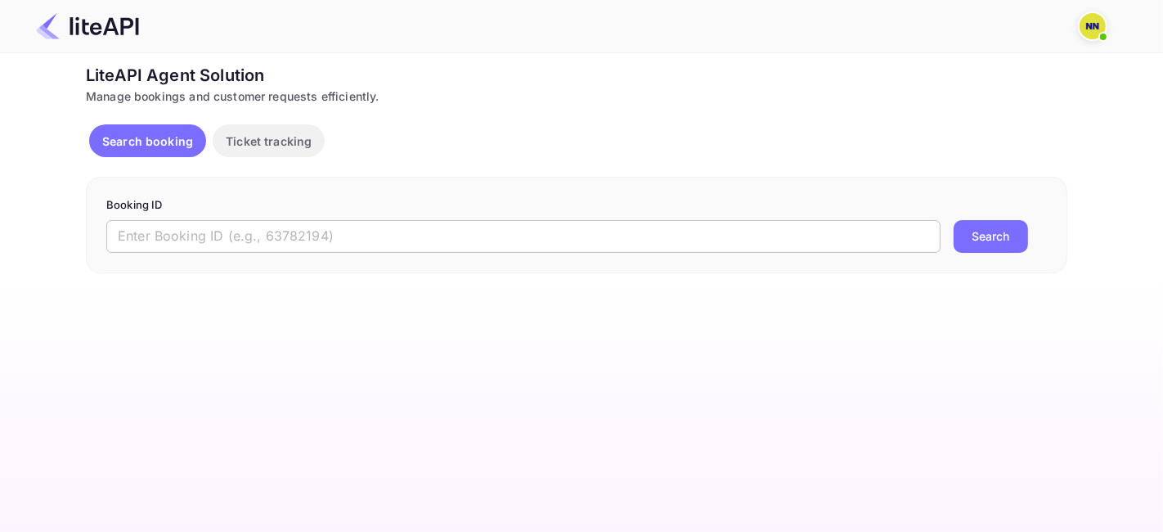
click at [268, 239] on input "text" at bounding box center [523, 236] width 834 height 33
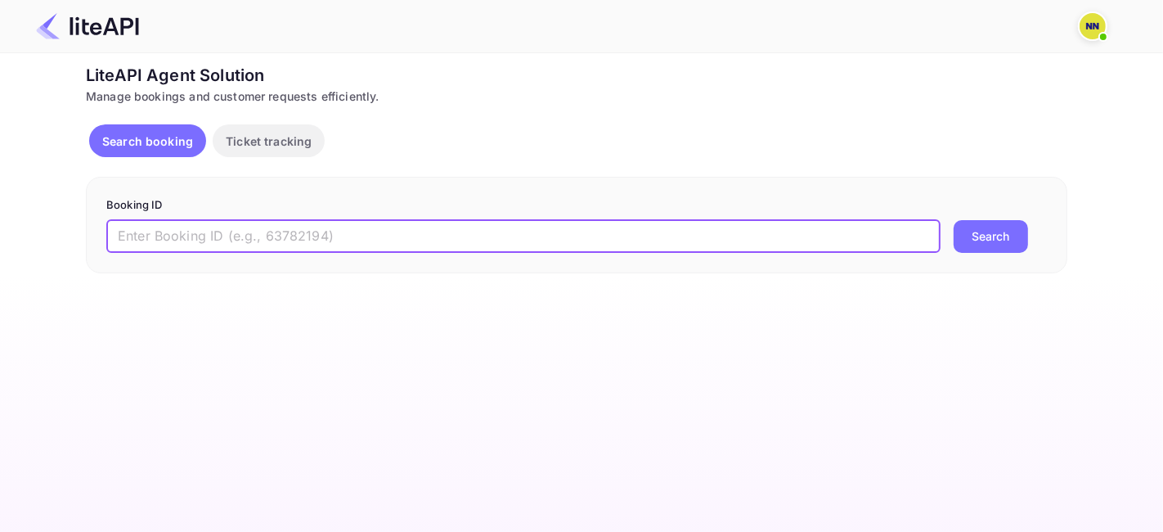
paste input "8028673"
type input "8028673"
click at [990, 234] on button "Search" at bounding box center [991, 236] width 74 height 33
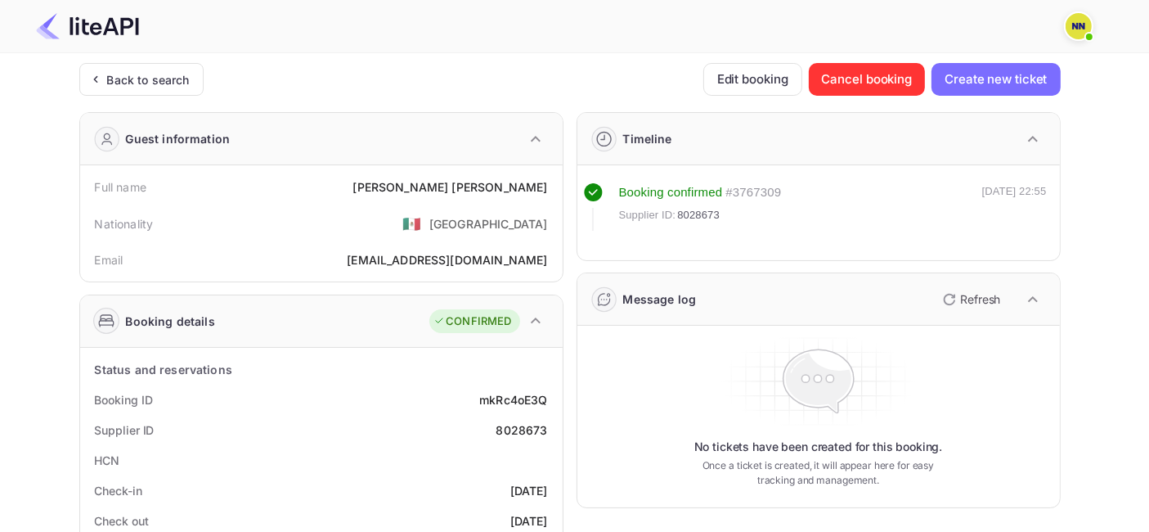
drag, startPoint x: 147, startPoint y: 74, endPoint x: 184, endPoint y: 121, distance: 60.0
click at [140, 78] on div "Back to search" at bounding box center [148, 79] width 83 height 17
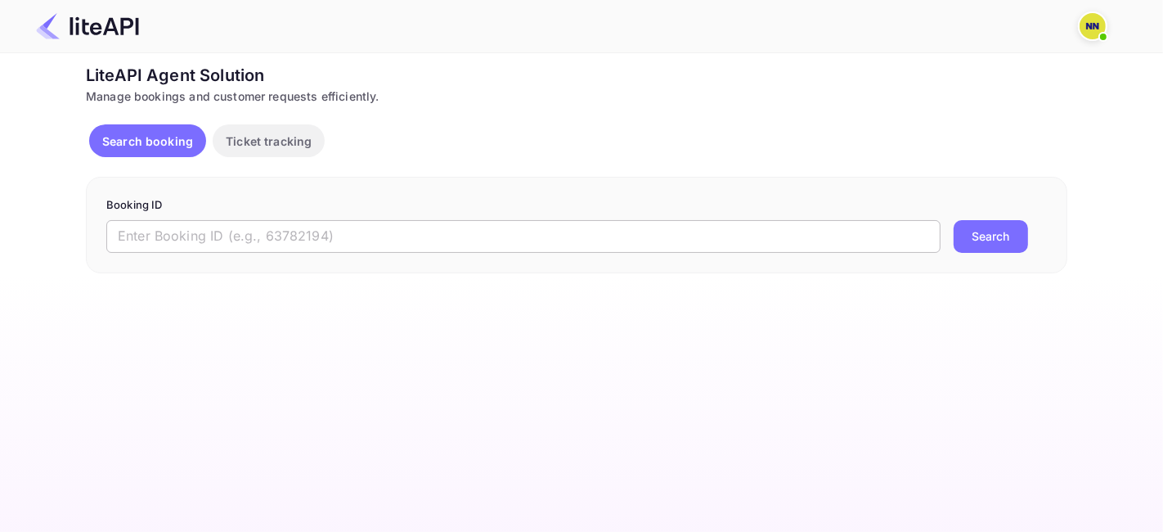
click at [229, 232] on input "text" at bounding box center [523, 236] width 834 height 33
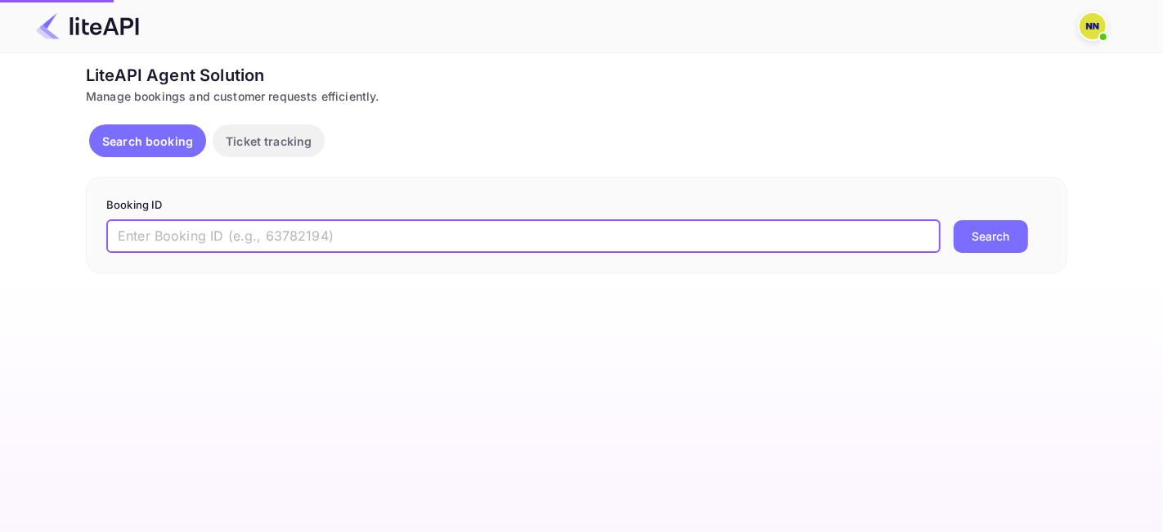
paste input "8986026"
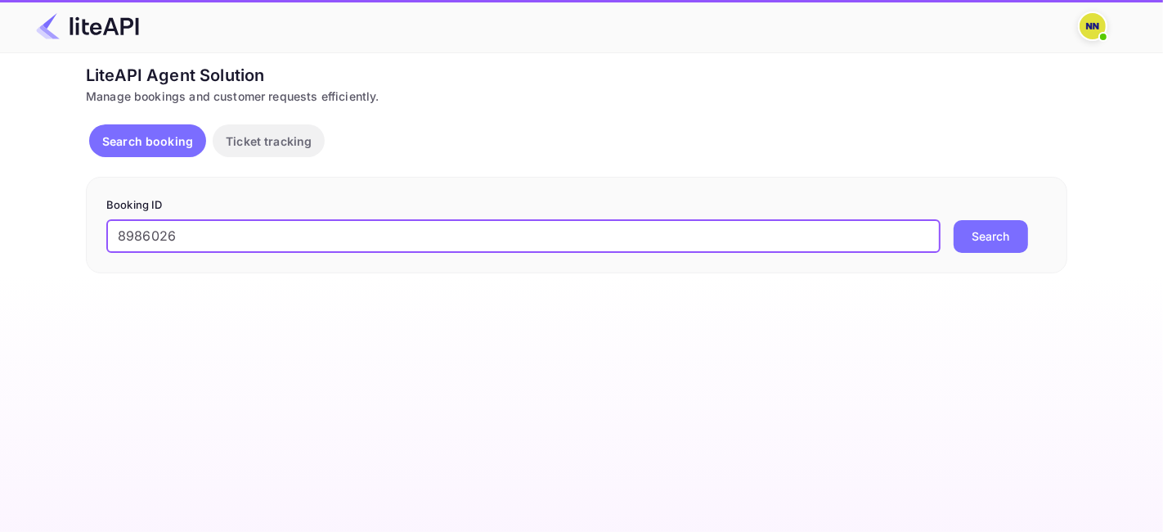
type input "8986026"
click at [1000, 225] on button "Search" at bounding box center [991, 236] width 74 height 33
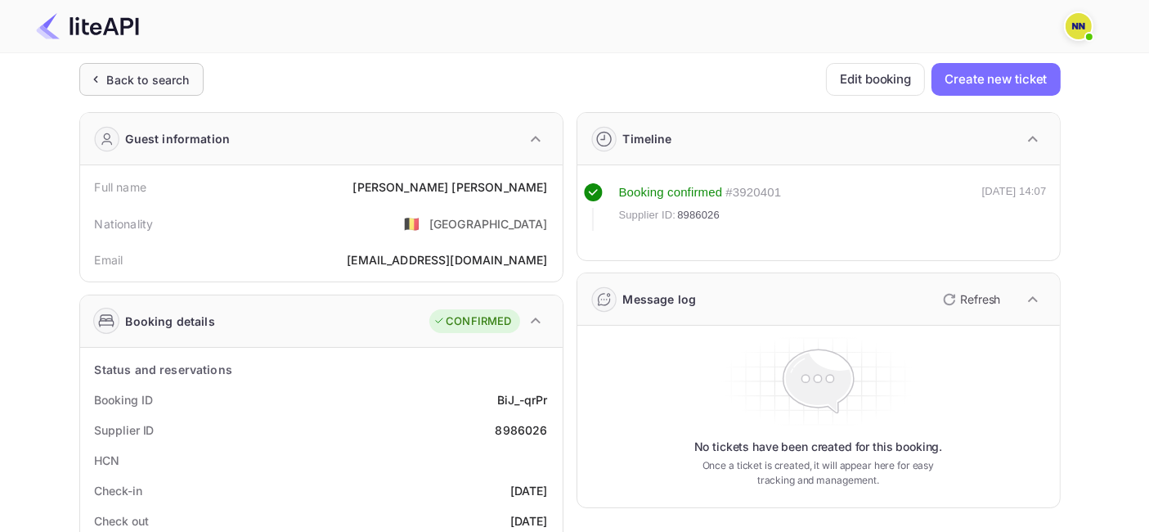
click at [158, 72] on div "Back to search" at bounding box center [148, 79] width 83 height 17
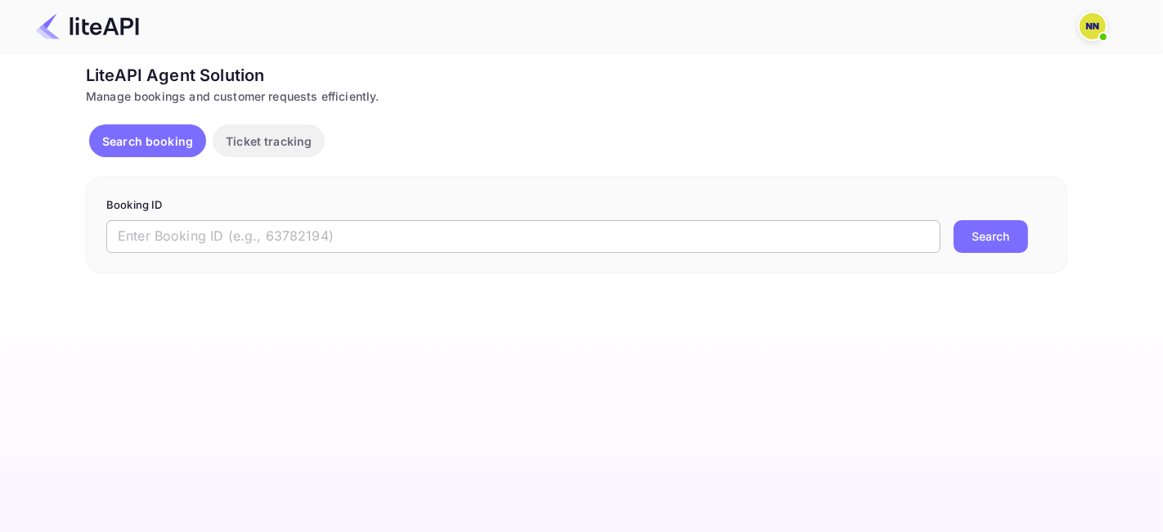
click at [315, 232] on input "text" at bounding box center [523, 236] width 834 height 33
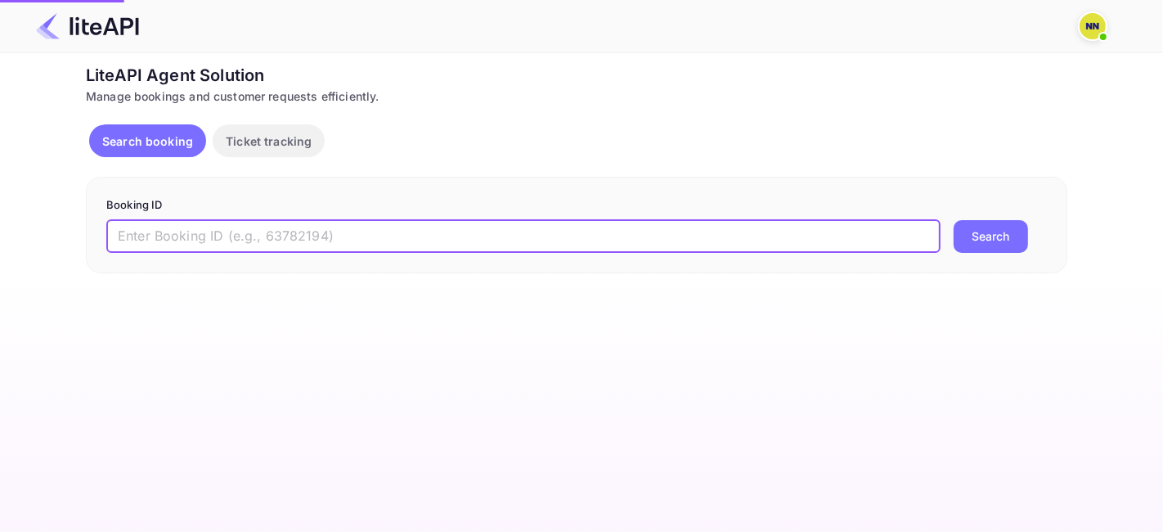
paste input "8487442"
type input "8487442"
click at [964, 239] on button "Search" at bounding box center [991, 236] width 74 height 33
